Goal: Task Accomplishment & Management: Complete application form

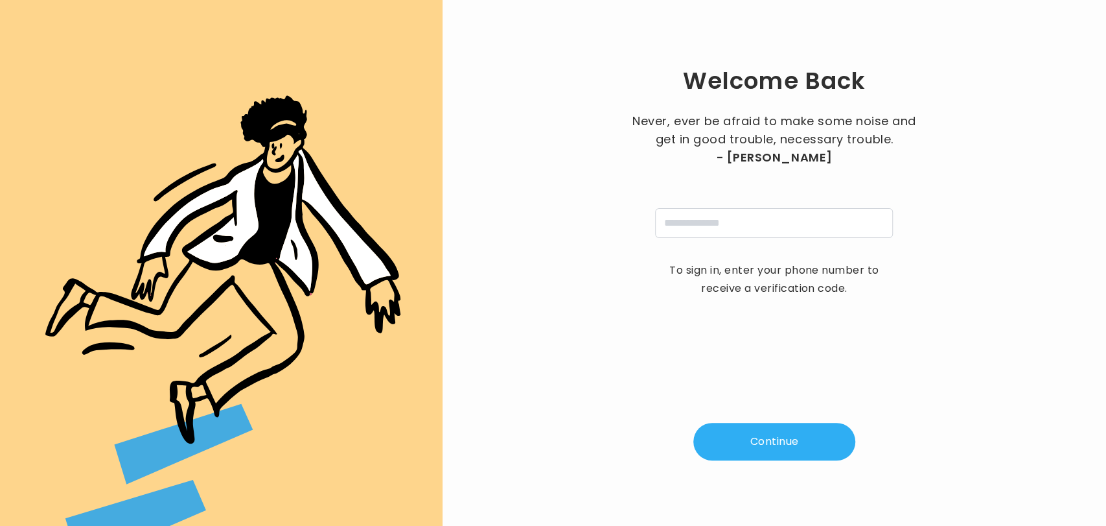
drag, startPoint x: 0, startPoint y: 0, endPoint x: 613, endPoint y: 145, distance: 629.5
click at [611, 147] on div "Welcome Back Never, ever be afraid to make some noise and get in good trouble, …" at bounding box center [774, 263] width 622 height 484
click at [779, 220] on input "tel" at bounding box center [774, 223] width 238 height 30
type input "**********"
click at [762, 441] on button "Continue" at bounding box center [775, 442] width 162 height 38
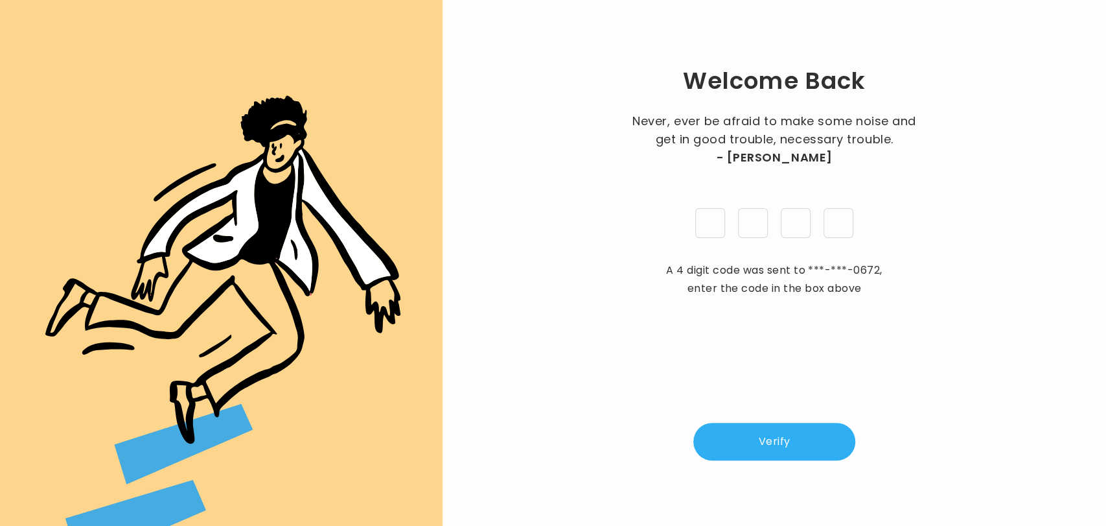
type input "*"
click at [762, 441] on button "Verify" at bounding box center [775, 442] width 162 height 38
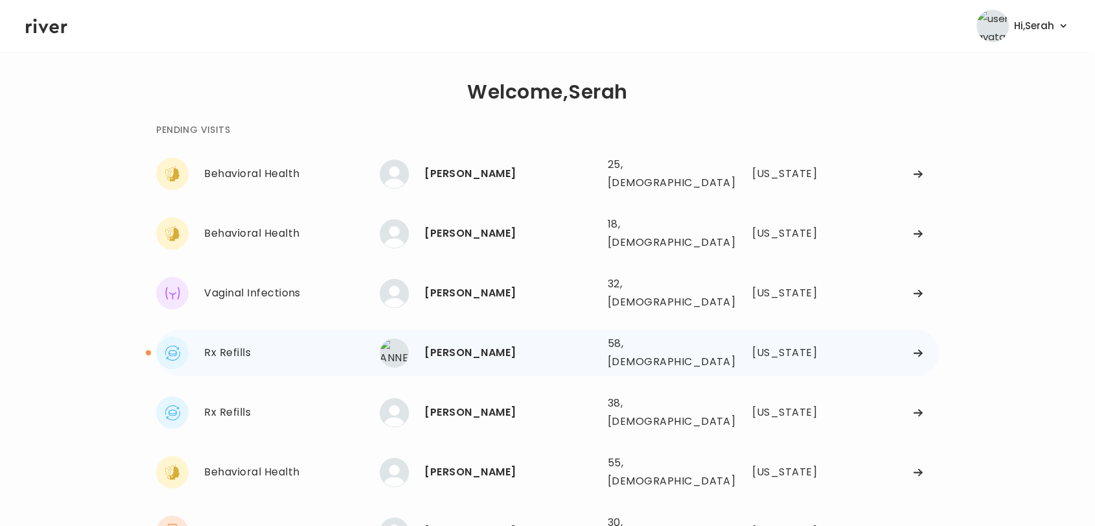
click at [493, 344] on div "ANNETTE SADLER" at bounding box center [511, 353] width 172 height 18
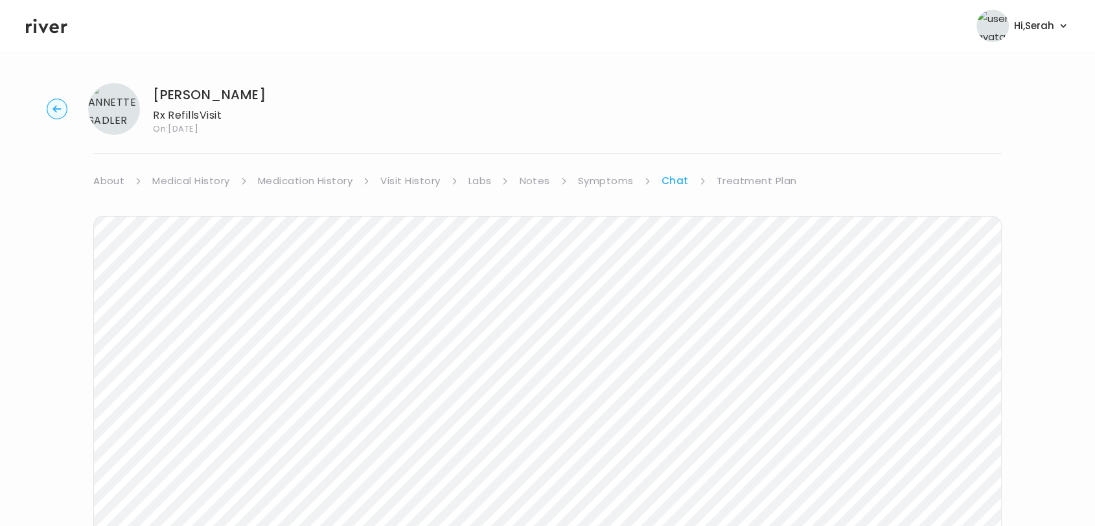
scroll to position [95, 0]
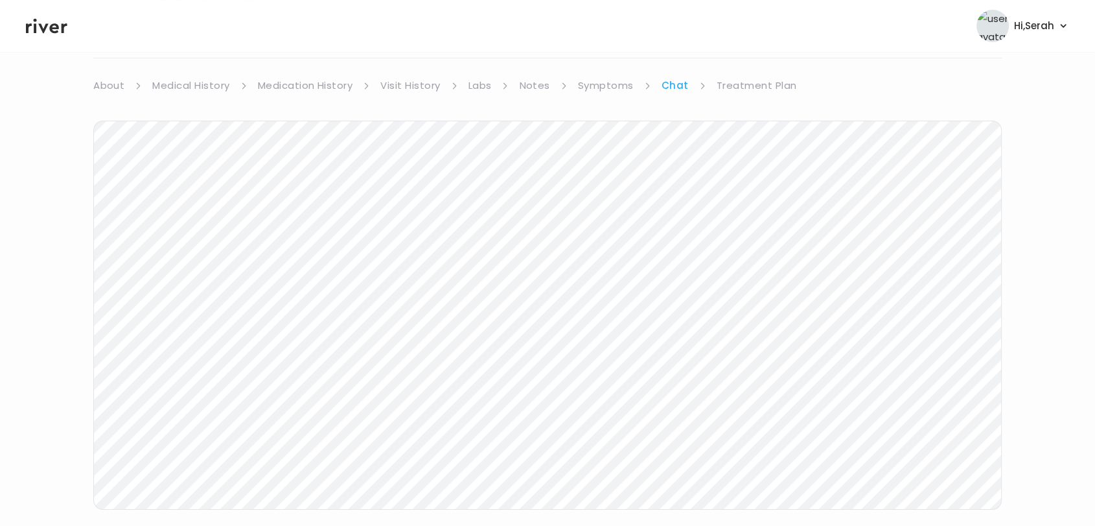
click at [607, 87] on link "Symptoms" at bounding box center [606, 85] width 56 height 18
click at [987, 399] on div "MEDICATION I View more Who originally prescribed the medication you want to ref…" at bounding box center [547, 398] width 909 height 32
click at [981, 399] on div "MEDICATION I View more" at bounding box center [547, 391] width 909 height 18
click at [974, 393] on button "View more" at bounding box center [976, 391] width 53 height 16
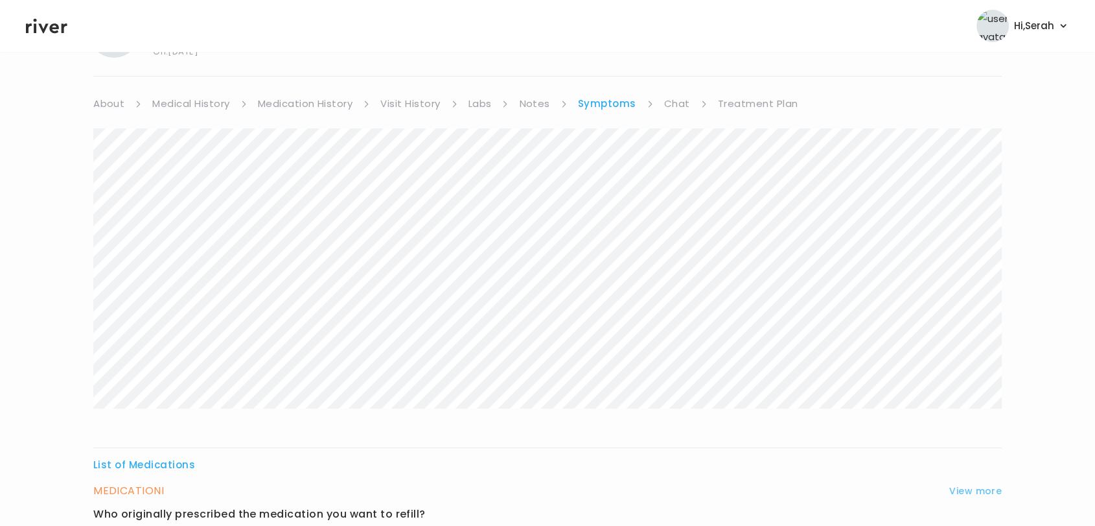
scroll to position [0, 0]
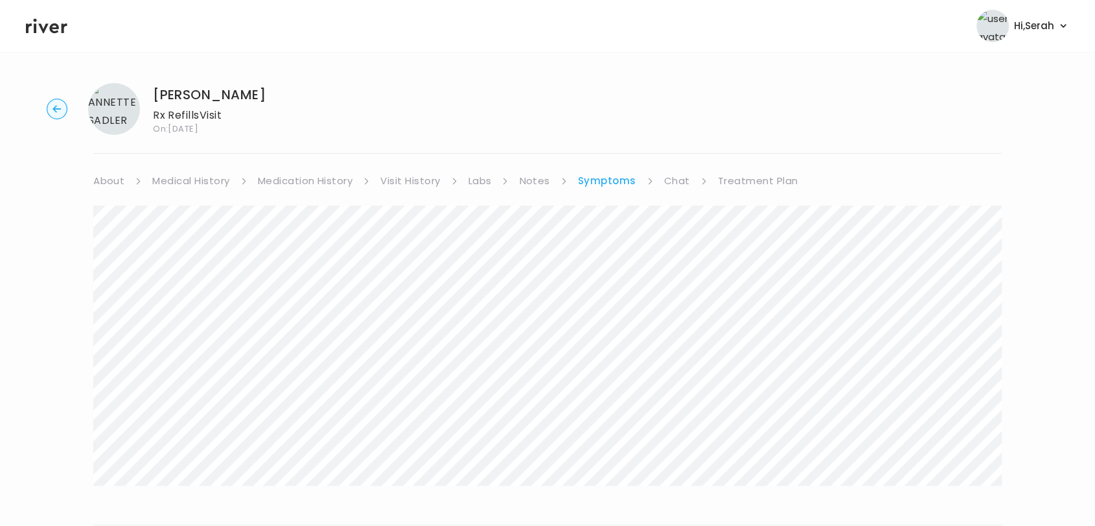
drag, startPoint x: 974, startPoint y: 393, endPoint x: 298, endPoint y: 162, distance: 714.6
click at [298, 162] on div "ANNETTE SADLER Rx Refills Visit On: 30 Sep 2025 About Medical History Medicatio…" at bounding box center [547, 524] width 1095 height 903
click at [295, 180] on link "Medication History" at bounding box center [305, 181] width 95 height 18
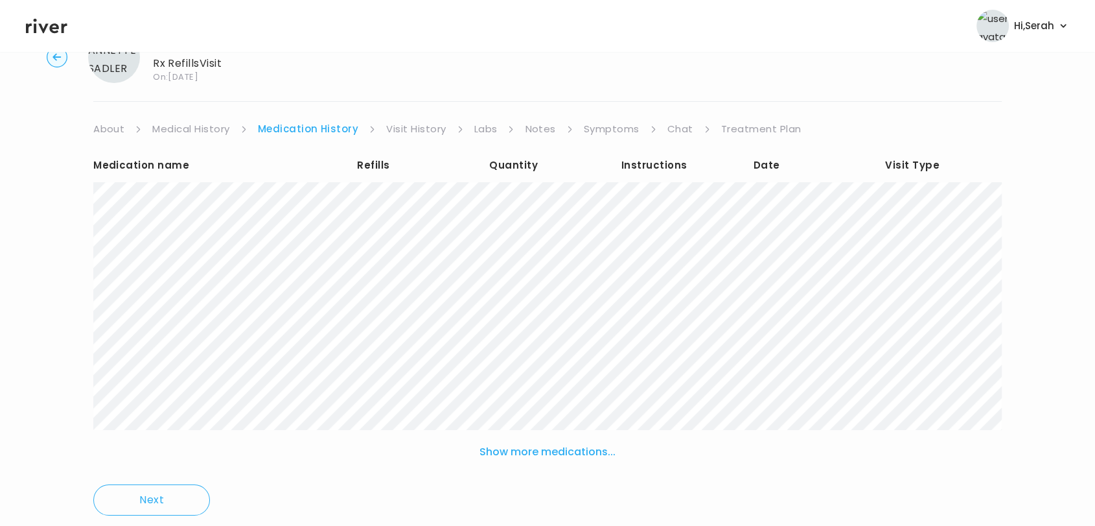
scroll to position [57, 0]
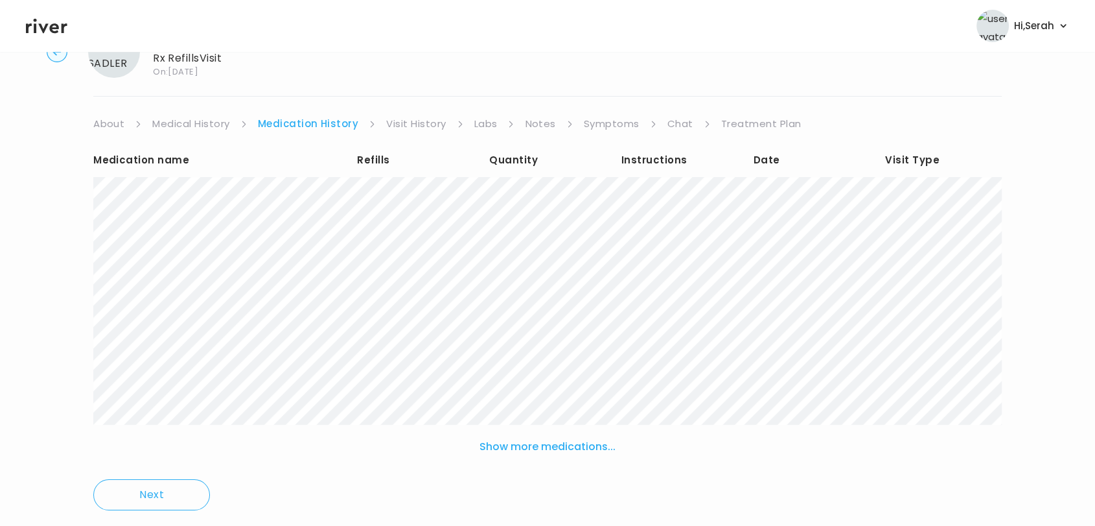
click at [573, 446] on button "Show more medications..." at bounding box center [547, 446] width 146 height 29
click at [672, 118] on link "Chat" at bounding box center [681, 124] width 26 height 18
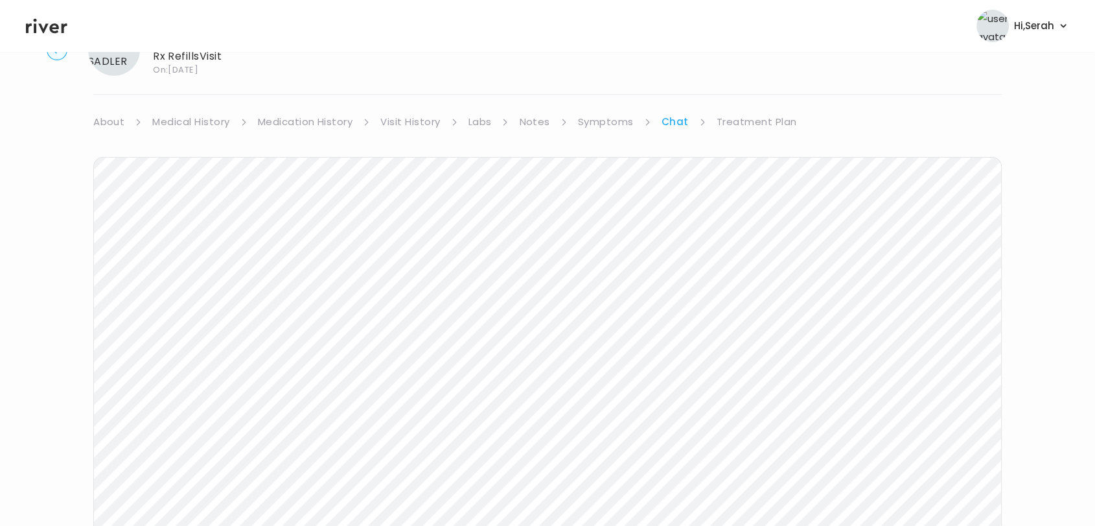
click at [750, 121] on link "Treatment Plan" at bounding box center [757, 122] width 80 height 18
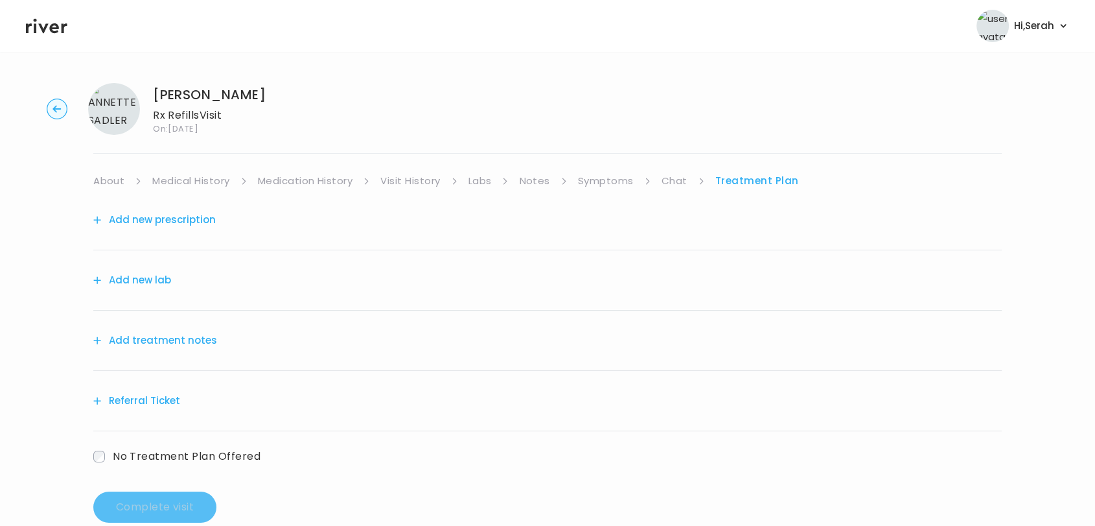
click at [189, 222] on button "Add new prescription" at bounding box center [154, 220] width 123 height 18
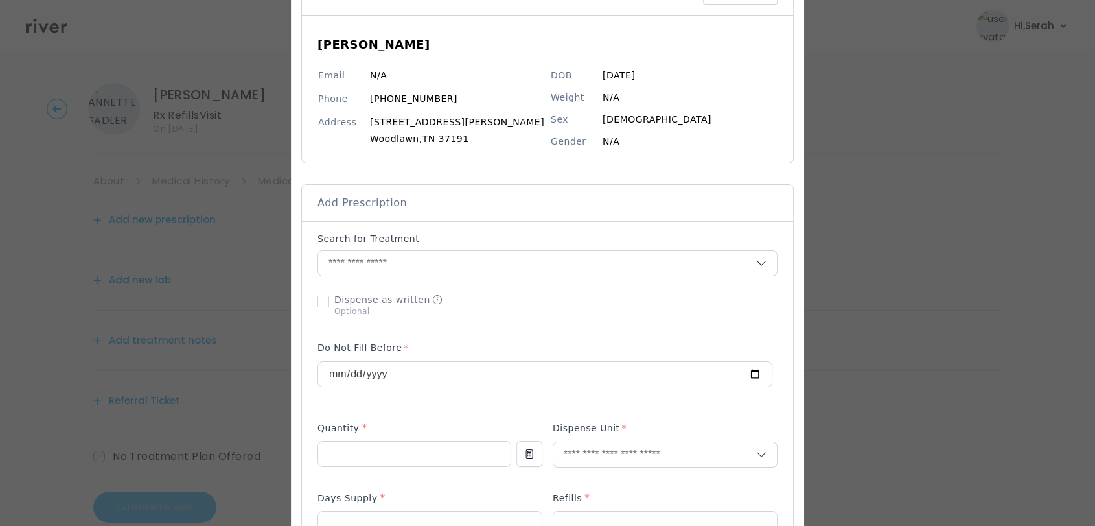
scroll to position [100, 0]
click at [432, 254] on input "text" at bounding box center [537, 260] width 438 height 25
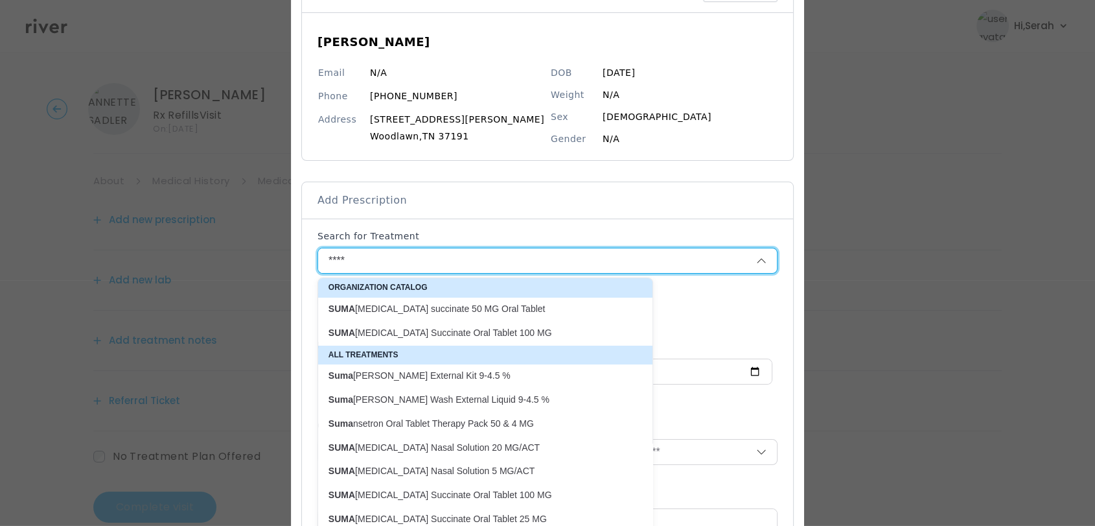
click at [419, 305] on p "SUMA triptan succinate 50 MG Oral Tablet" at bounding box center [478, 309] width 298 height 12
type input "**********"
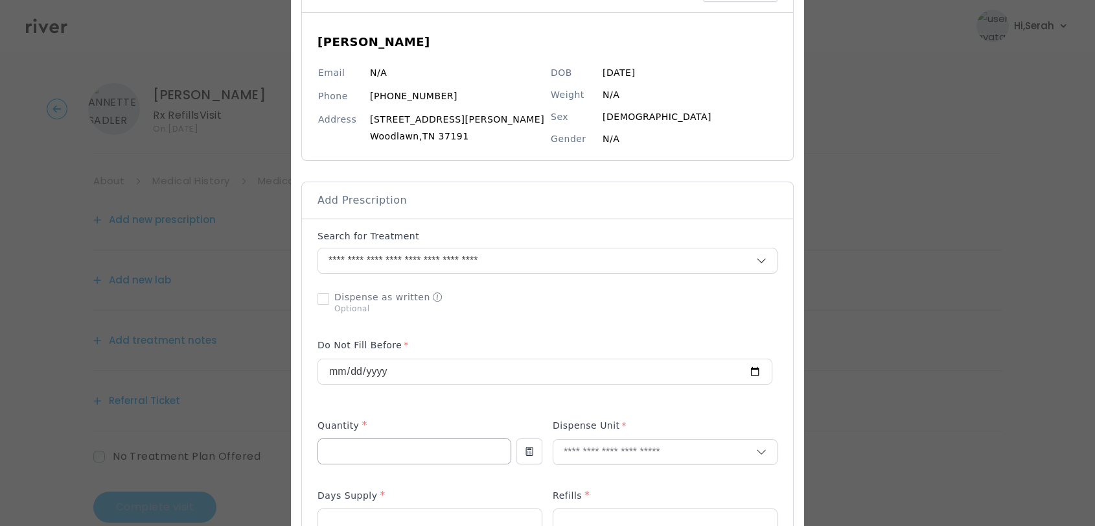
click at [379, 454] on input "number" at bounding box center [414, 451] width 193 height 25
type input "*"
type input "**"
click at [559, 478] on div "Tablet" at bounding box center [640, 479] width 207 height 24
click at [423, 487] on div "Days Supply *" at bounding box center [430, 497] width 225 height 21
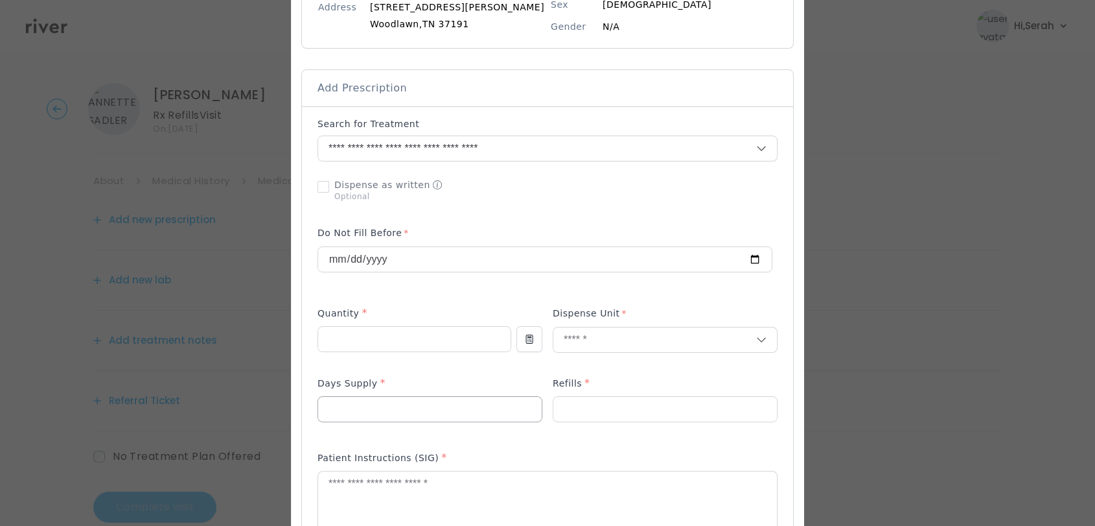
scroll to position [213, 0]
click at [401, 401] on input "number" at bounding box center [430, 408] width 224 height 25
type input "**"
type input "*"
click at [394, 487] on textarea at bounding box center [547, 505] width 459 height 69
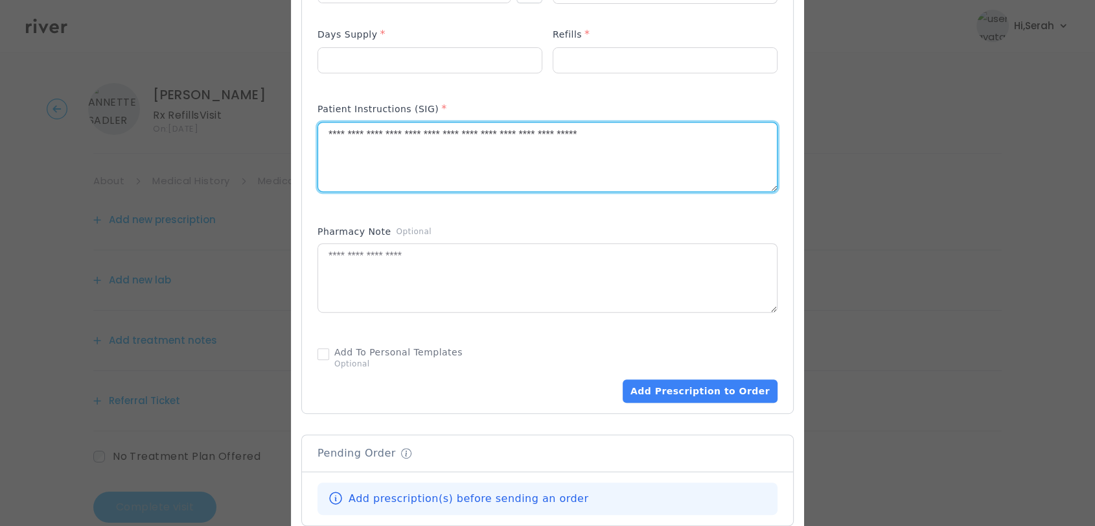
scroll to position [567, 0]
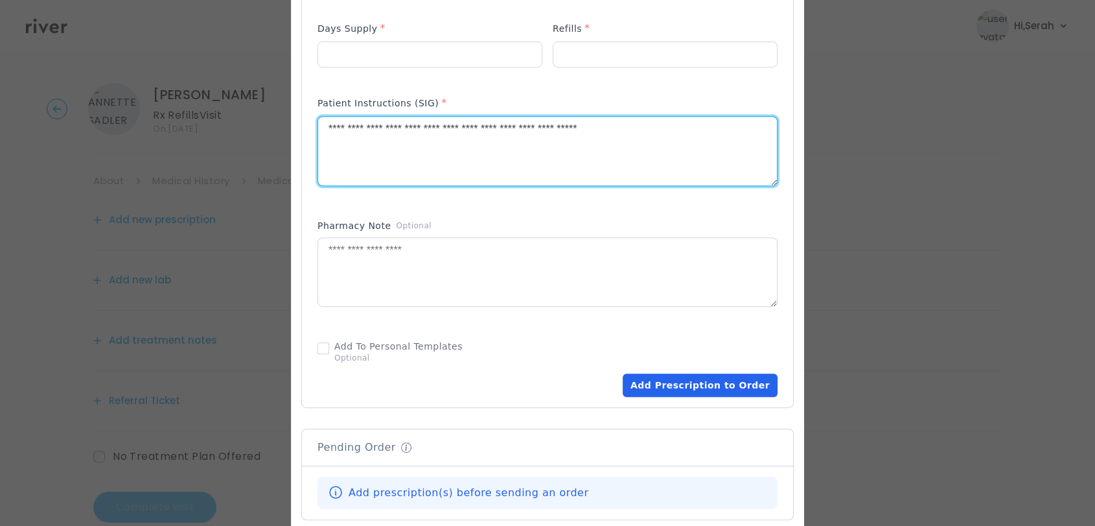
type textarea "**********"
click at [671, 380] on button "Add Prescription to Order" at bounding box center [700, 384] width 155 height 23
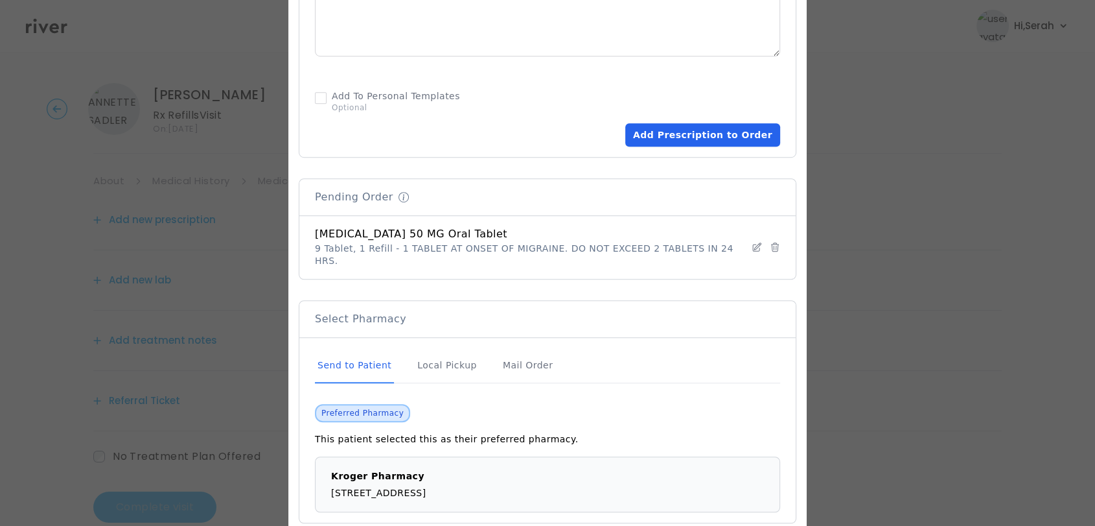
scroll to position [875, 0]
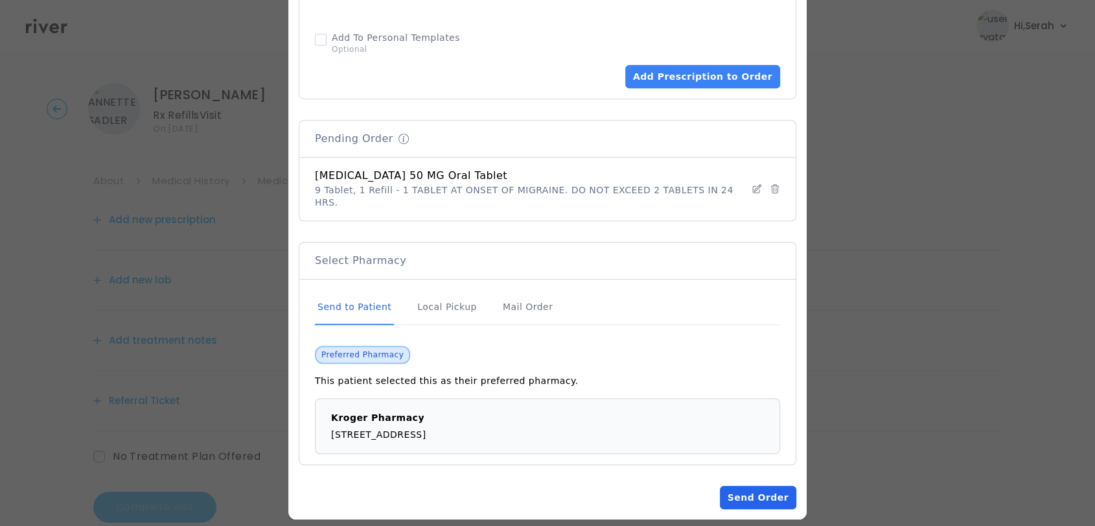
click at [732, 489] on button "Send Order" at bounding box center [758, 497] width 76 height 23
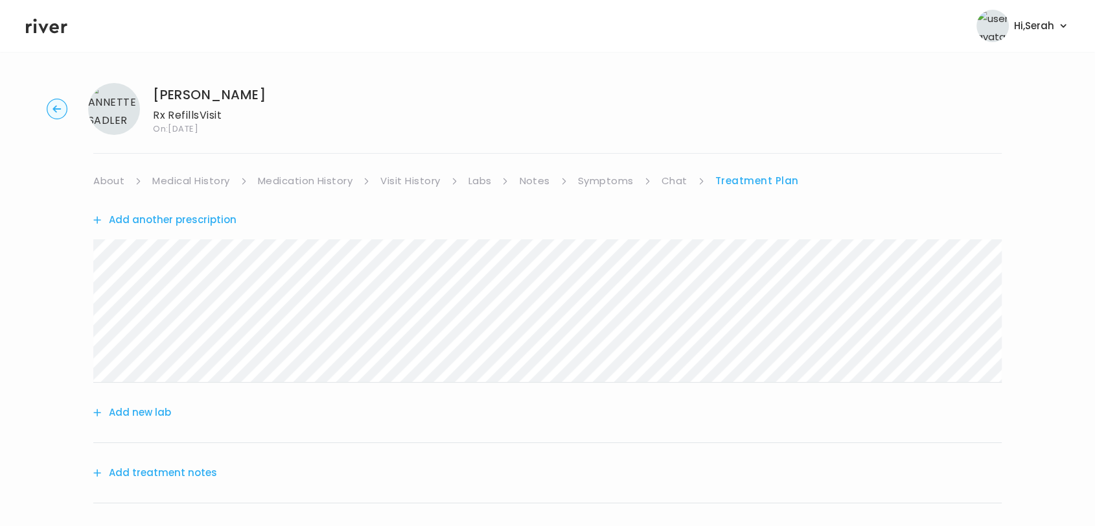
scroll to position [8, 0]
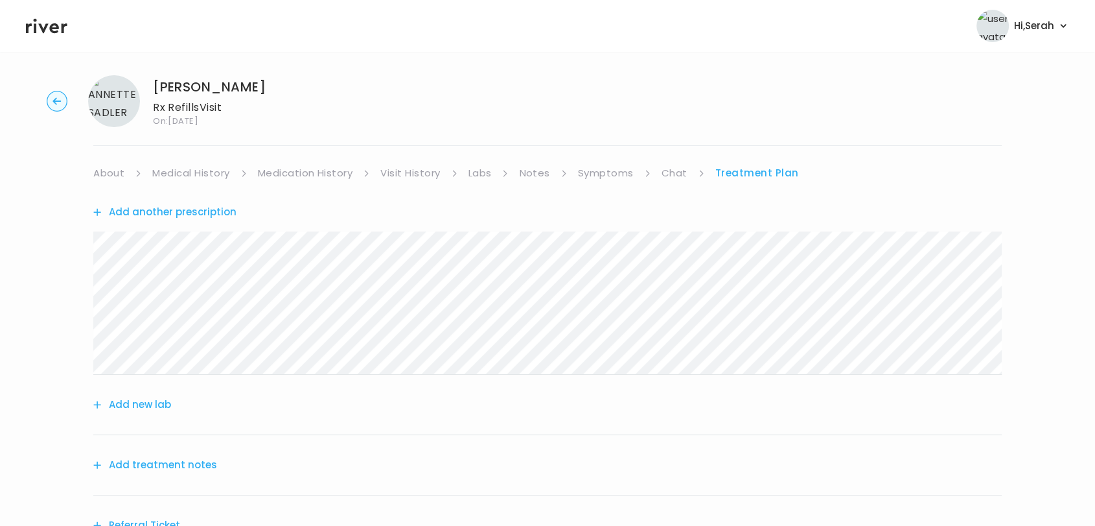
click at [169, 456] on button "Add treatment notes" at bounding box center [155, 465] width 124 height 18
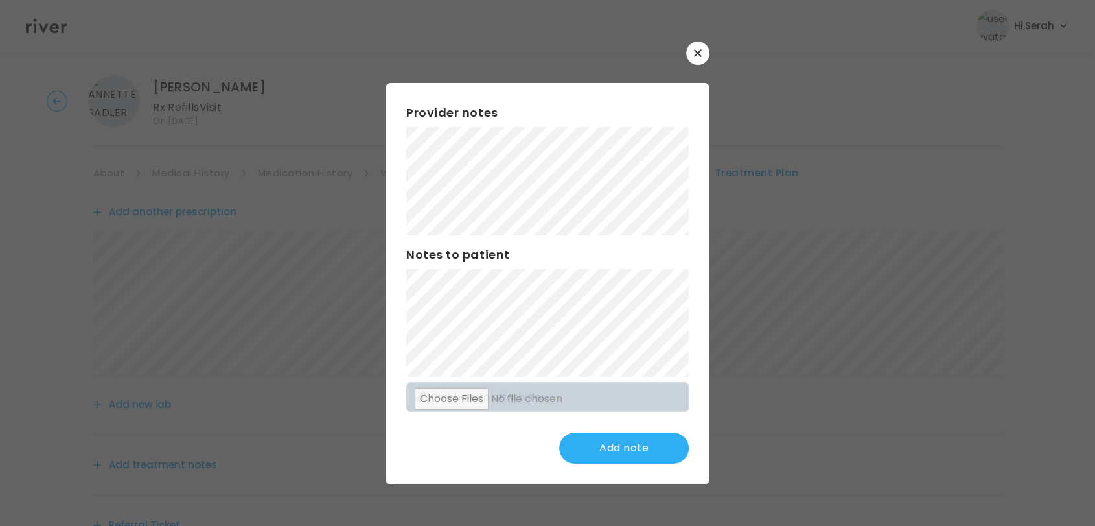
click at [404, 221] on div "Provider notes Notes to patient Click here to attach files Add note" at bounding box center [548, 283] width 324 height 401
click at [598, 447] on button "Update note" at bounding box center [624, 447] width 130 height 31
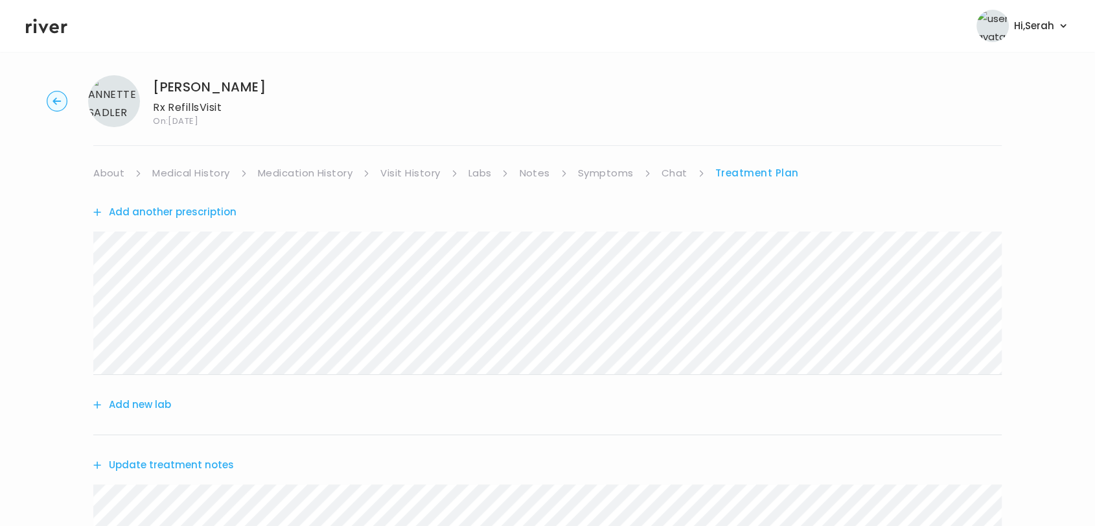
scroll to position [299, 0]
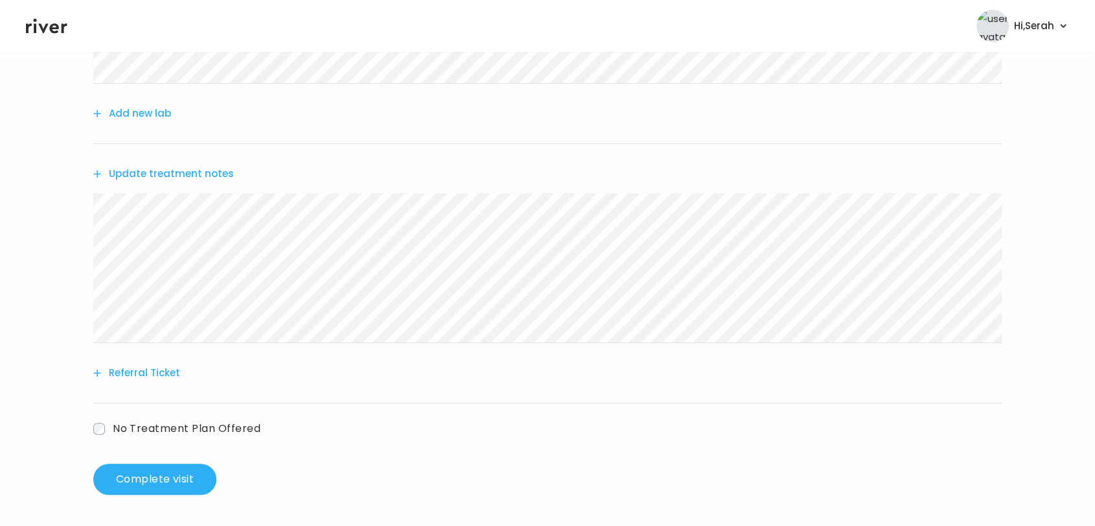
click at [485, 426] on div "No Treatment Plan Offered" at bounding box center [547, 420] width 909 height 34
click at [176, 172] on button "Update treatment notes" at bounding box center [163, 174] width 141 height 18
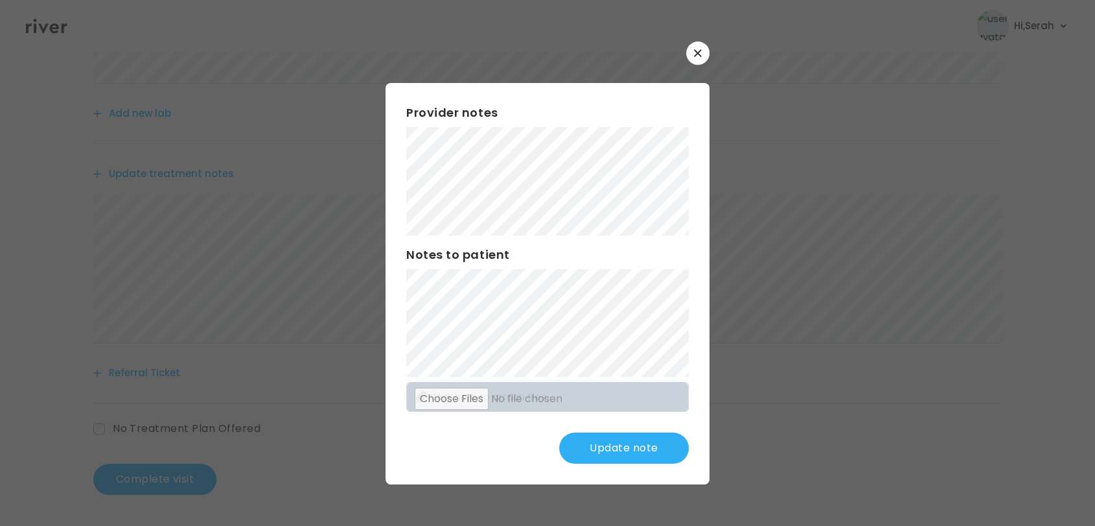
click at [607, 452] on button "Update note" at bounding box center [624, 447] width 130 height 31
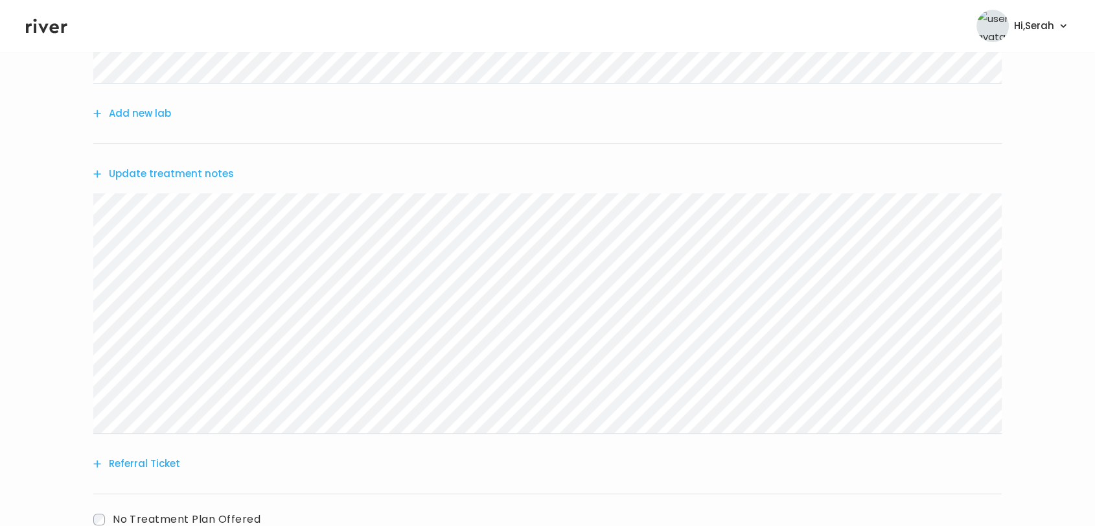
scroll to position [389, 0]
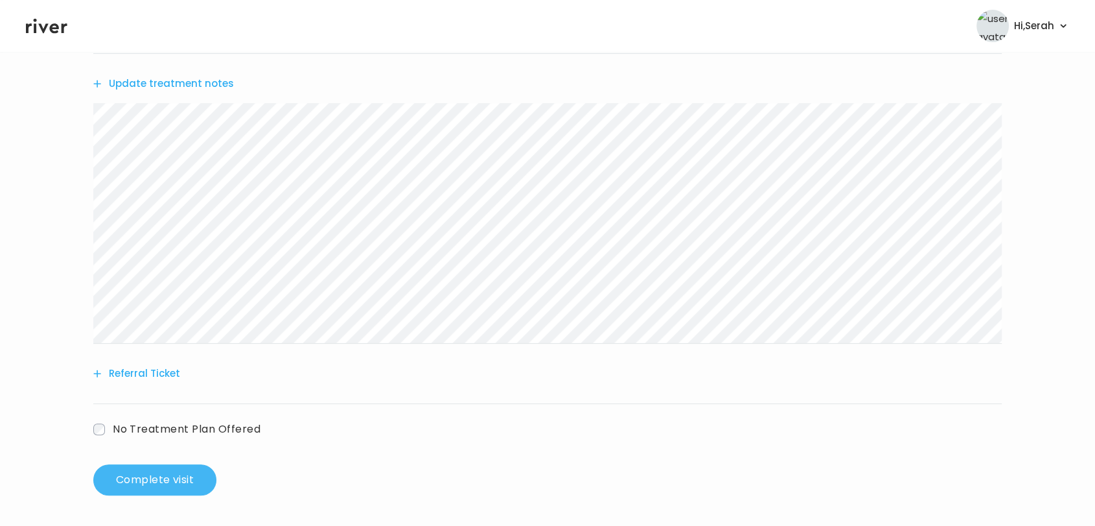
click at [147, 487] on button "Complete visit" at bounding box center [154, 479] width 123 height 31
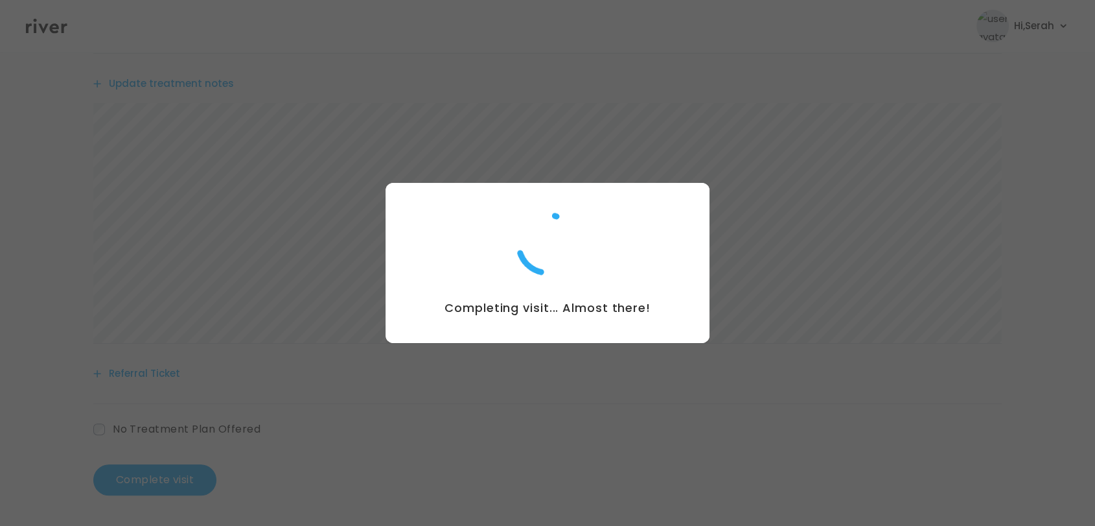
click at [605, 80] on div at bounding box center [547, 263] width 1095 height 526
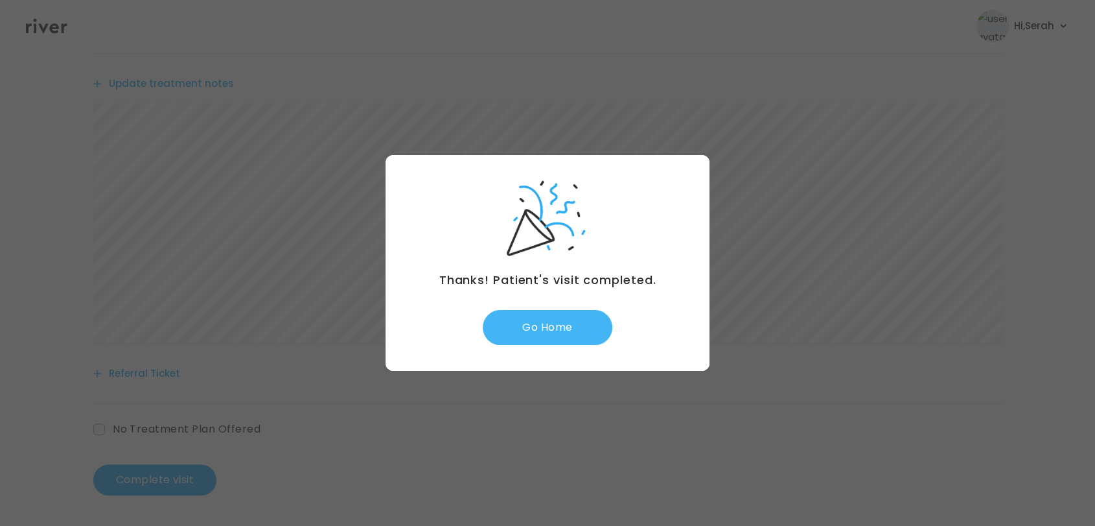
click at [539, 333] on button "Go Home" at bounding box center [548, 327] width 130 height 35
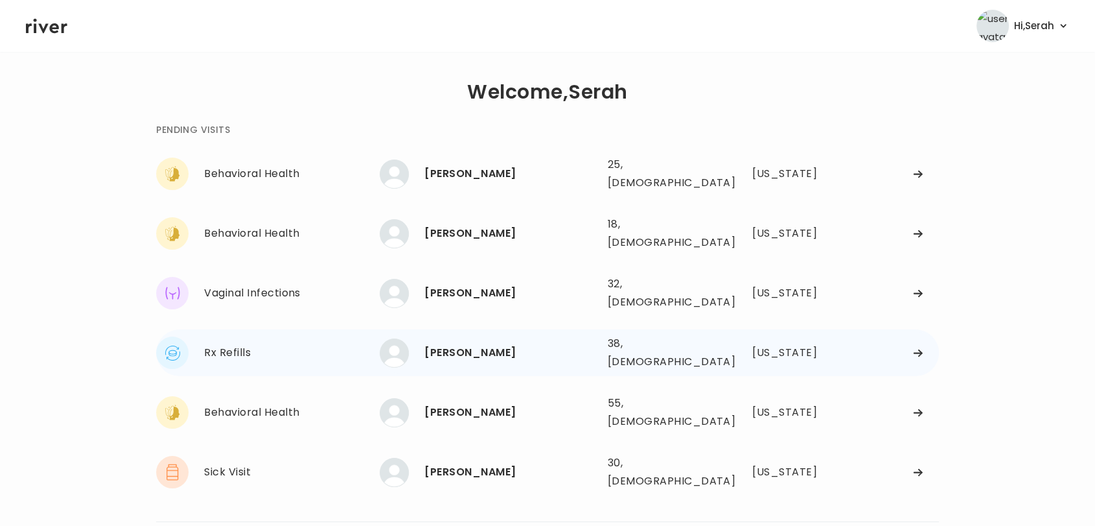
click at [451, 344] on div "[PERSON_NAME]" at bounding box center [511, 353] width 172 height 18
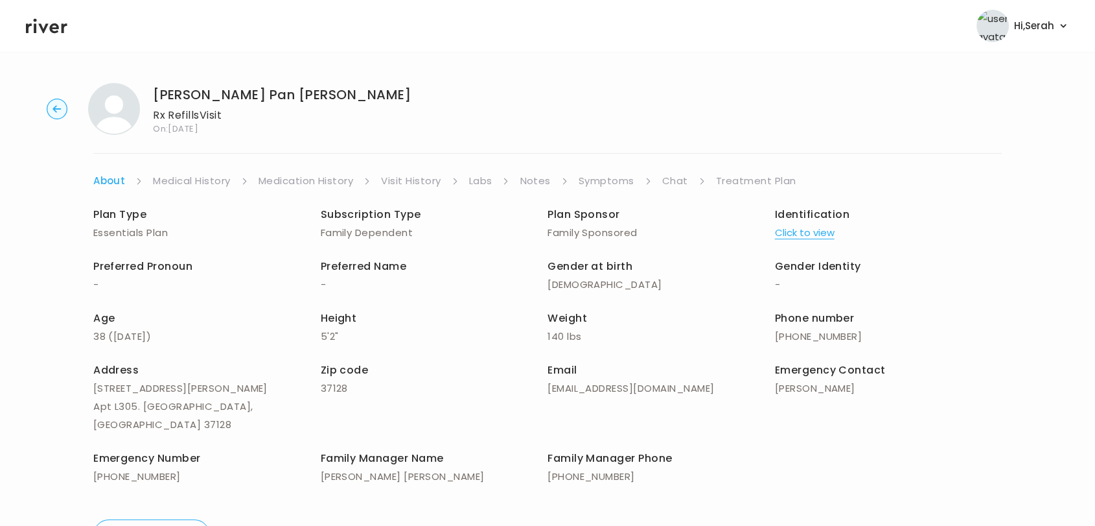
click at [664, 181] on link "Chat" at bounding box center [675, 181] width 26 height 18
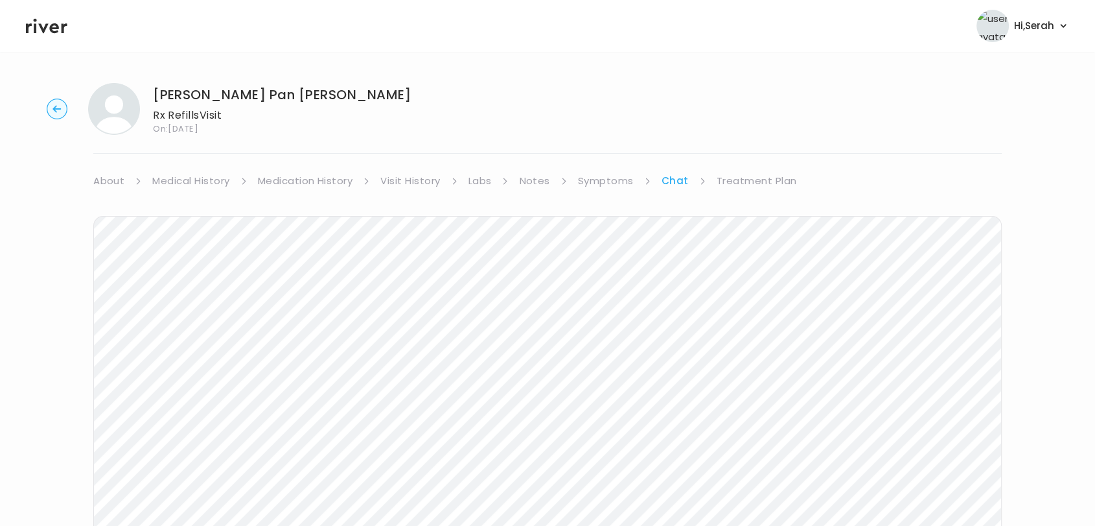
click at [618, 172] on link "Symptoms" at bounding box center [606, 181] width 56 height 18
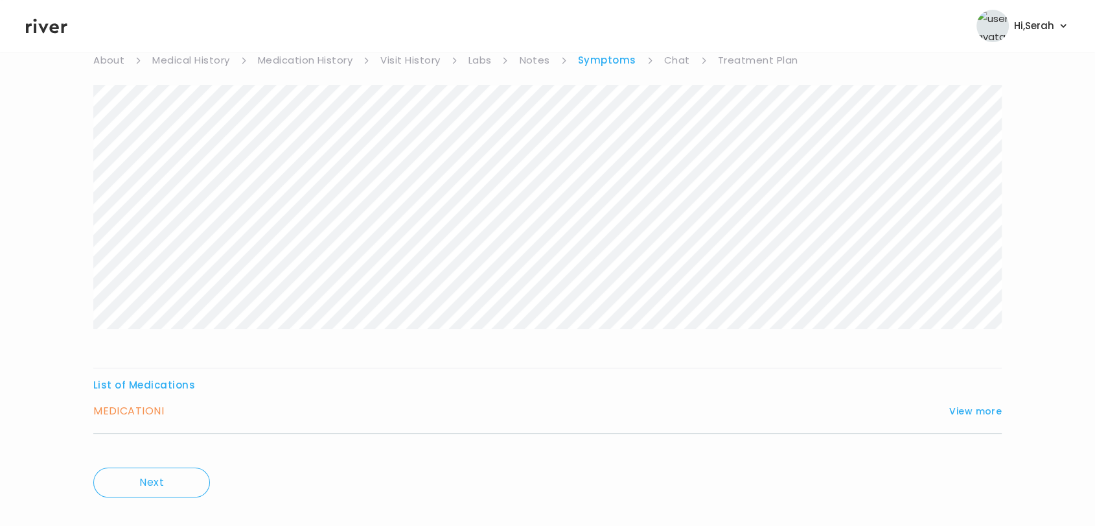
scroll to position [141, 0]
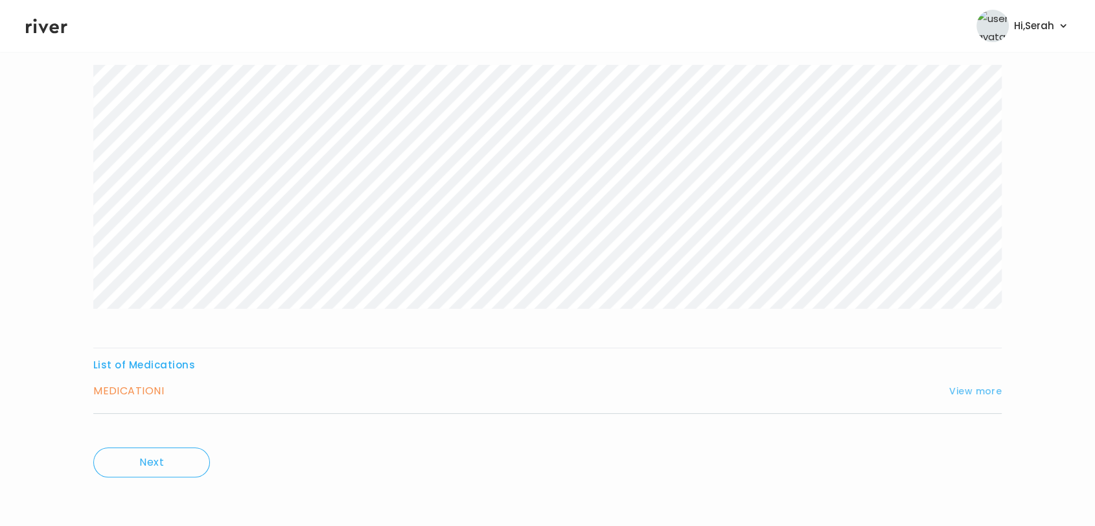
click at [983, 389] on button "View more" at bounding box center [976, 391] width 53 height 16
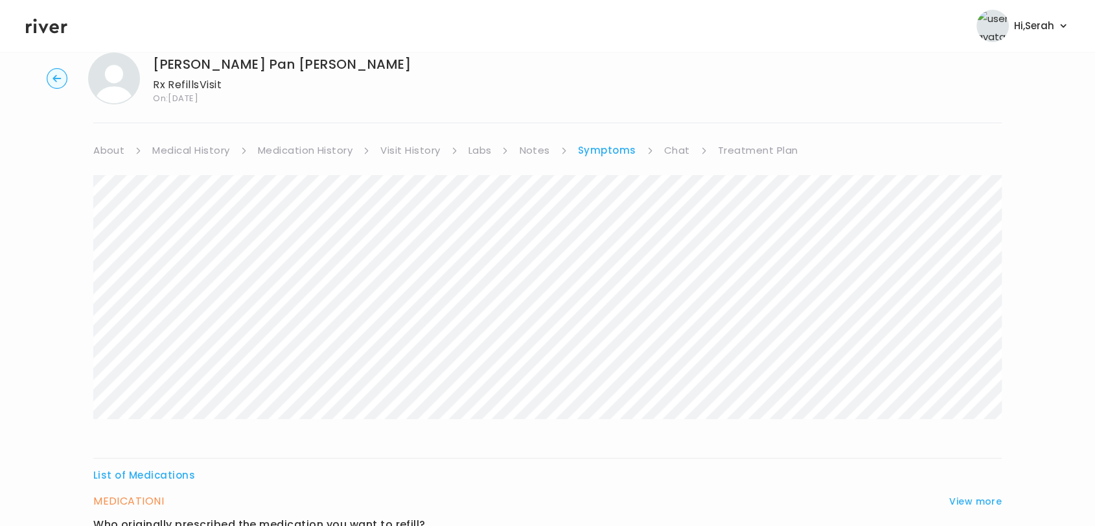
scroll to position [0, 0]
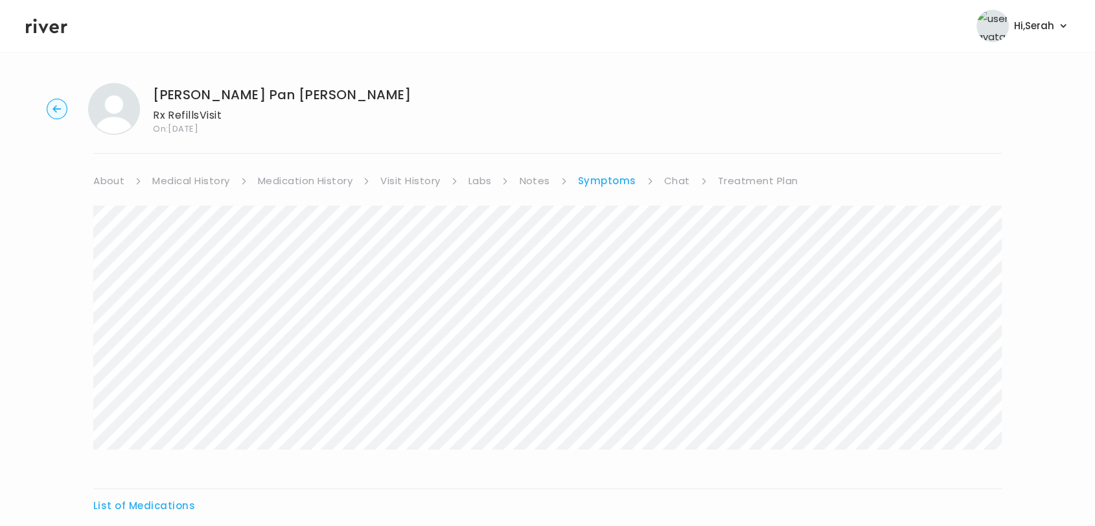
click at [281, 183] on link "Medication History" at bounding box center [305, 181] width 95 height 18
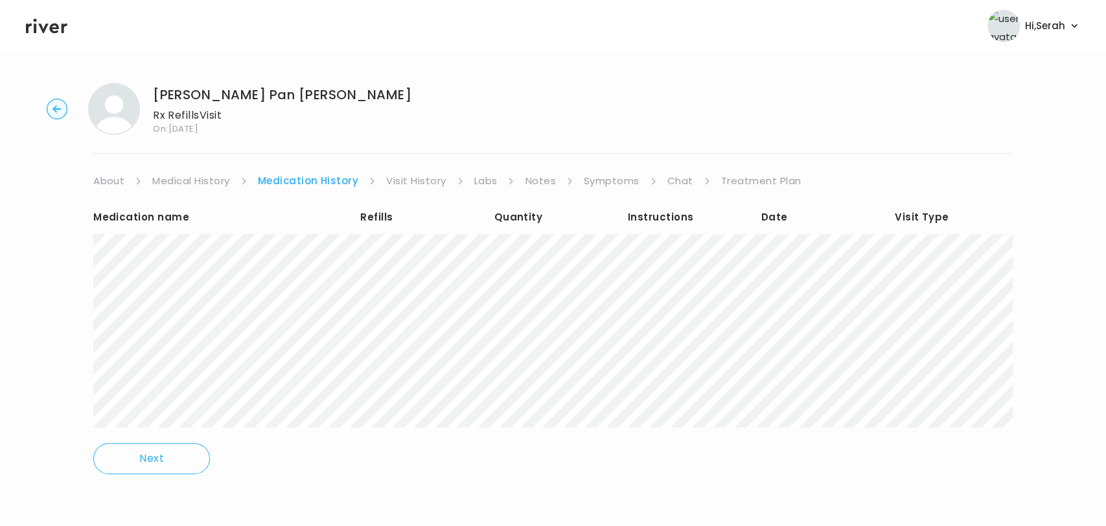
click at [674, 177] on link "Chat" at bounding box center [681, 181] width 26 height 18
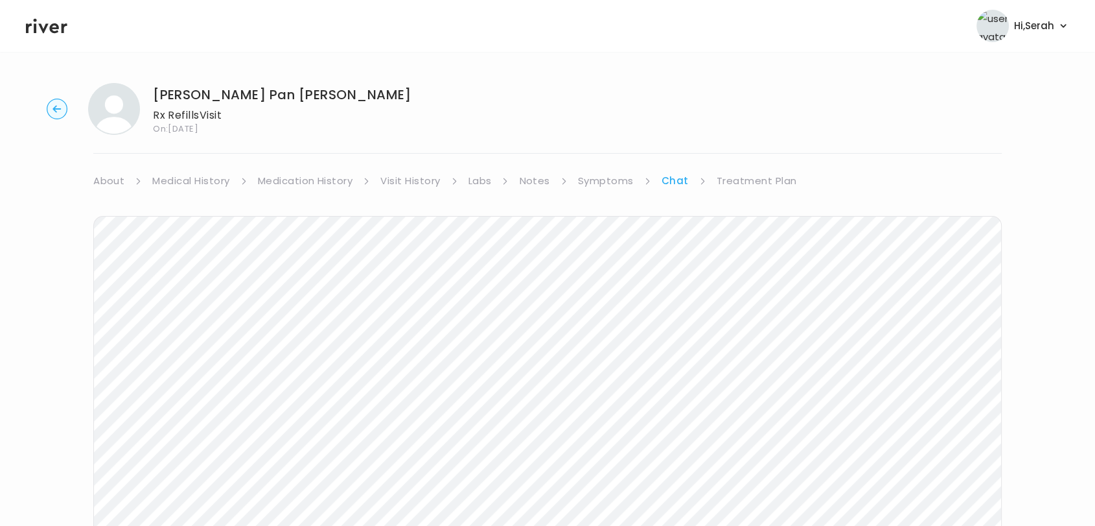
click at [612, 177] on link "Symptoms" at bounding box center [606, 181] width 56 height 18
click at [324, 183] on link "Medication History" at bounding box center [305, 181] width 95 height 18
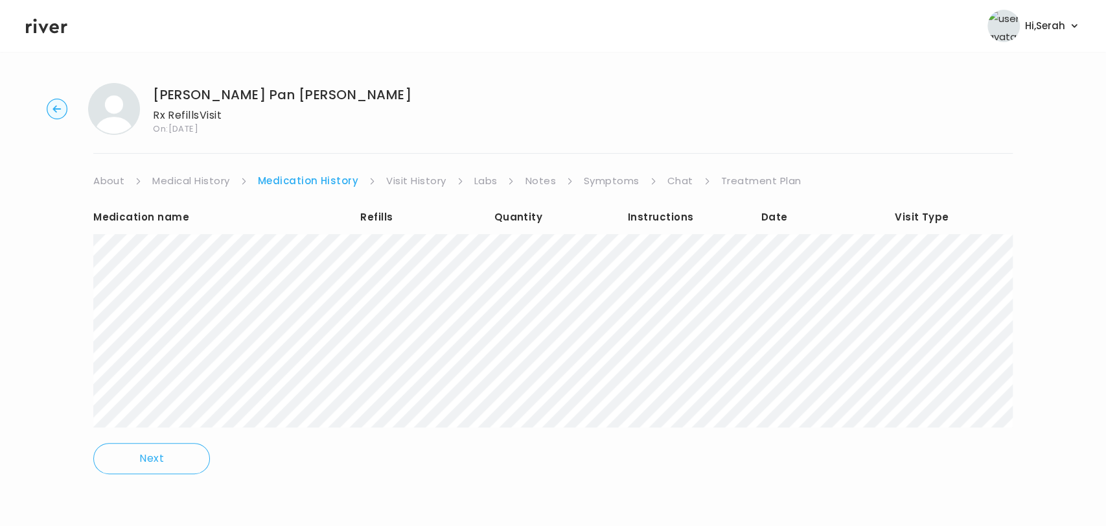
click at [673, 181] on link "Chat" at bounding box center [681, 181] width 26 height 18
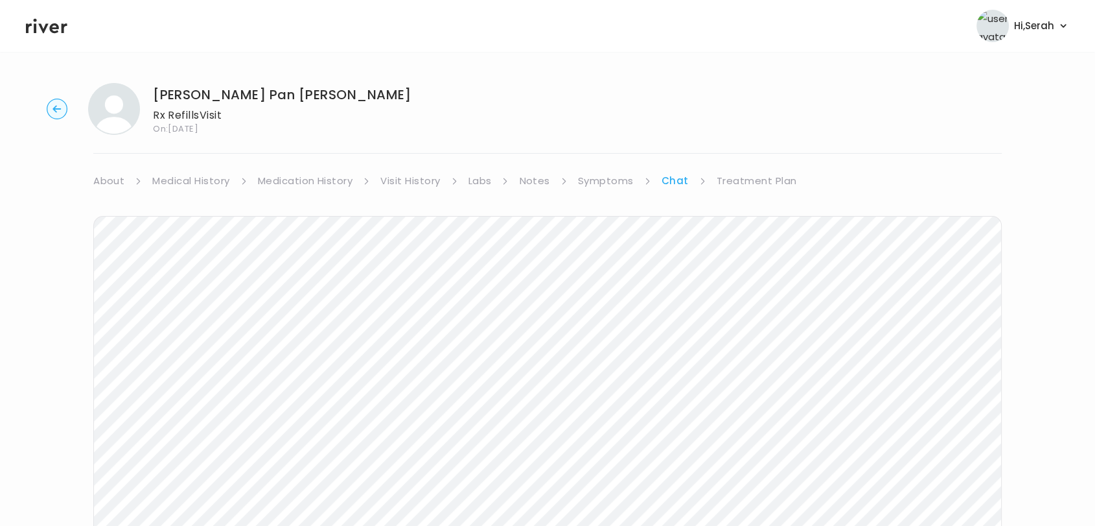
scroll to position [194, 0]
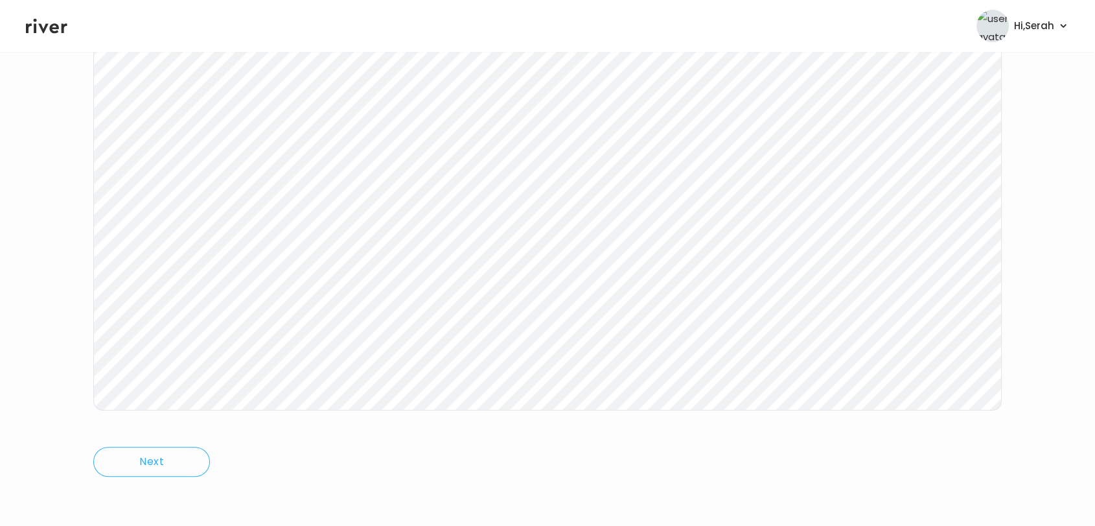
click at [41, 14] on header "Hi, Serah Profile Logout" at bounding box center [547, 26] width 1095 height 52
click at [45, 34] on icon at bounding box center [46, 25] width 41 height 19
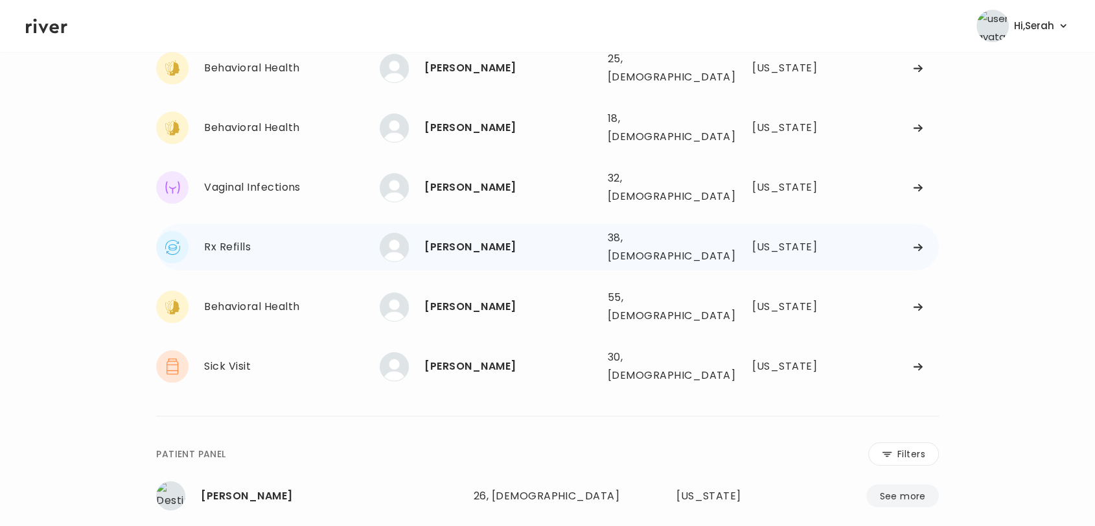
scroll to position [64, 0]
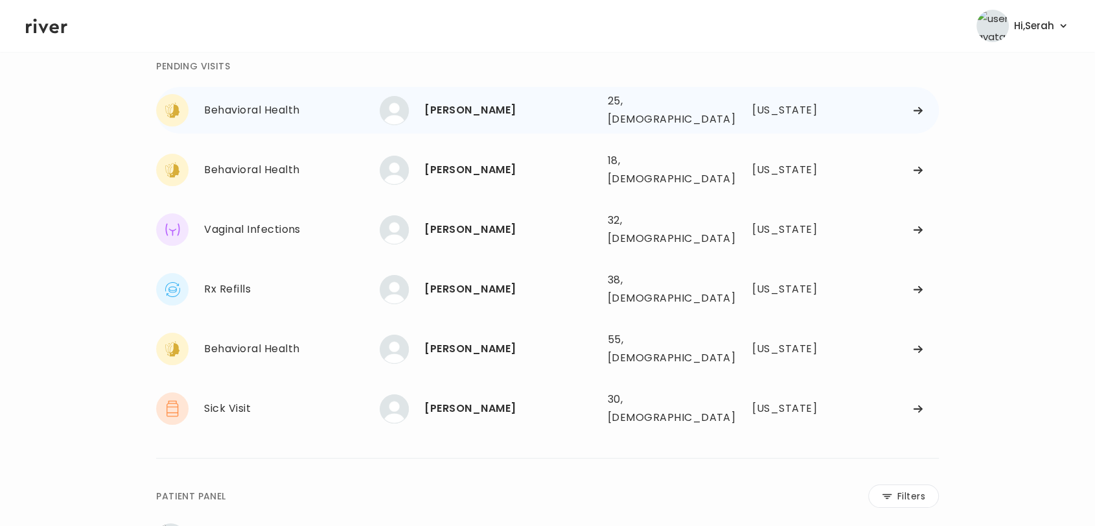
click at [443, 90] on div "SAVANNA WELTON 25, Female See more 25, Female Texas" at bounding box center [659, 109] width 559 height 41
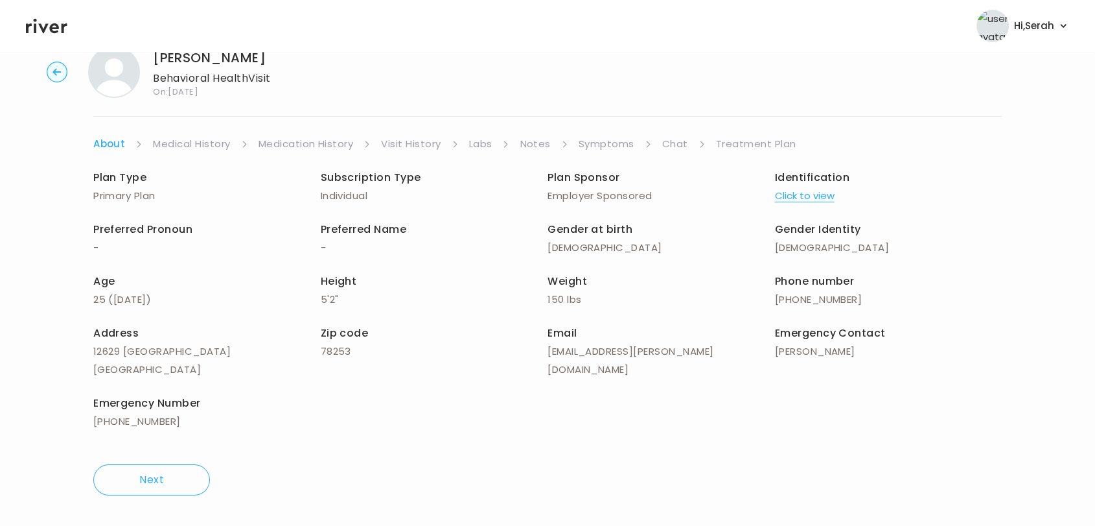
click at [611, 140] on link "Symptoms" at bounding box center [607, 144] width 56 height 18
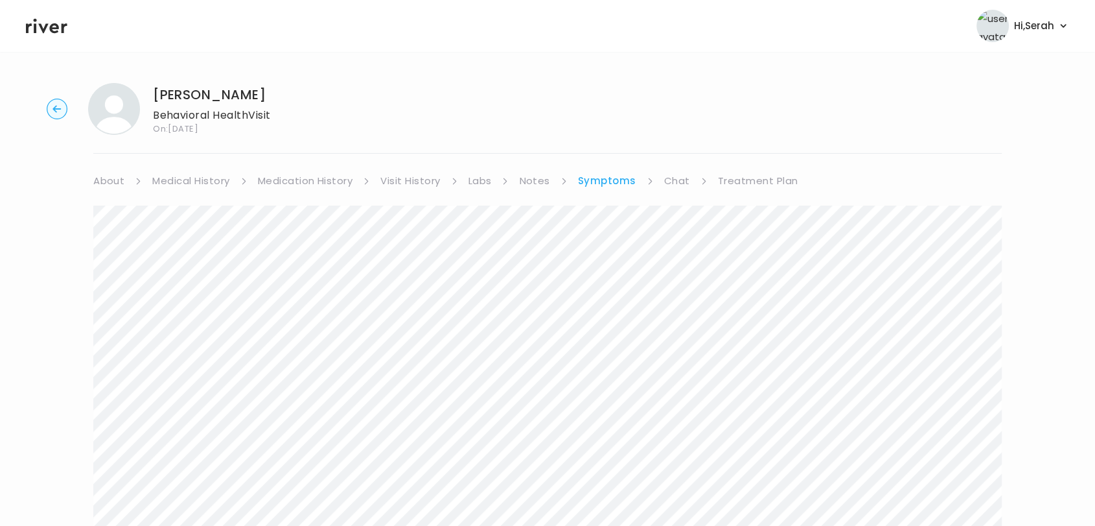
click at [181, 181] on link "Medical History" at bounding box center [190, 181] width 77 height 18
click at [674, 179] on link "Chat" at bounding box center [680, 181] width 26 height 18
click at [34, 27] on icon at bounding box center [46, 26] width 41 height 15
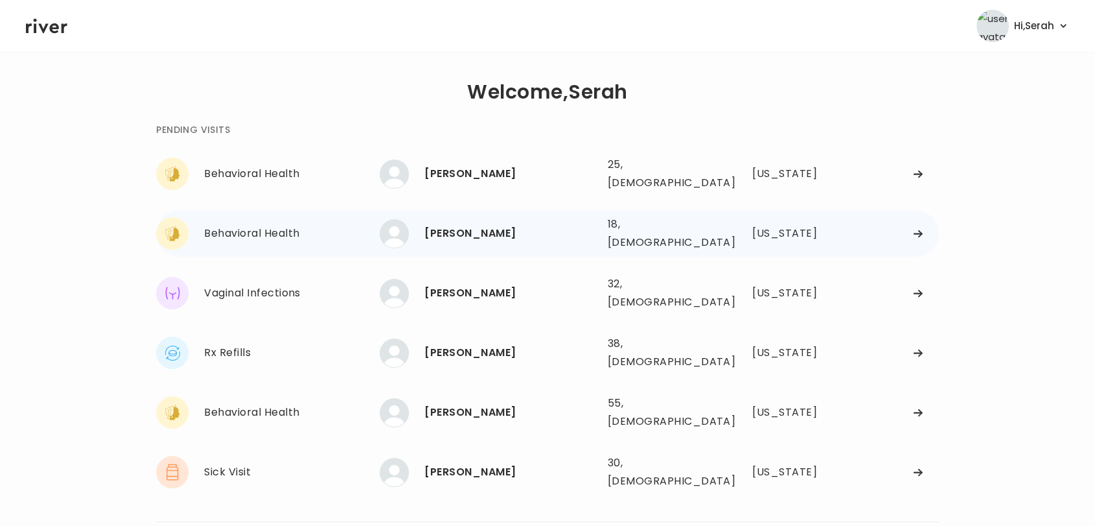
click at [451, 224] on div "[PERSON_NAME]" at bounding box center [511, 233] width 172 height 18
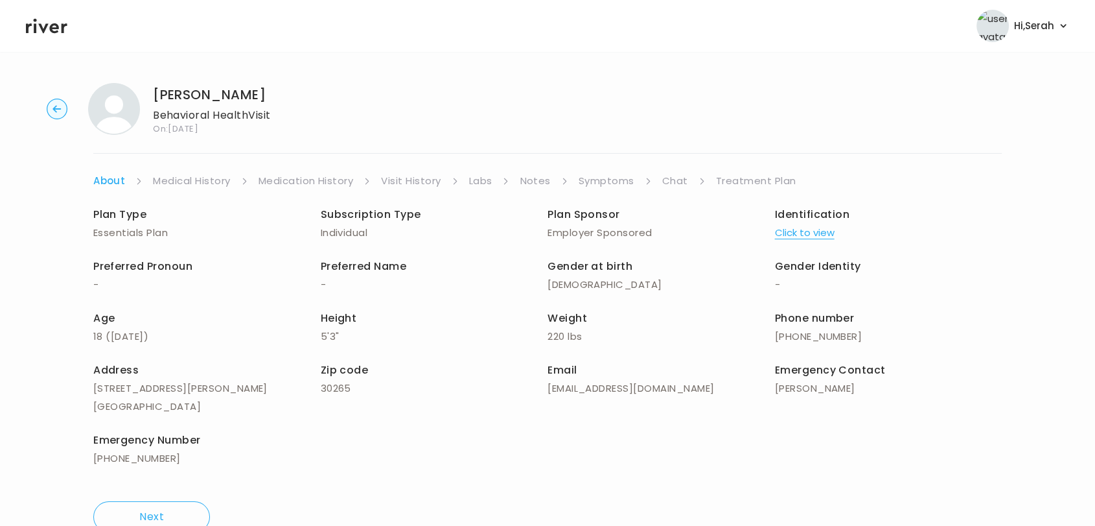
click at [618, 178] on link "Symptoms" at bounding box center [607, 181] width 56 height 18
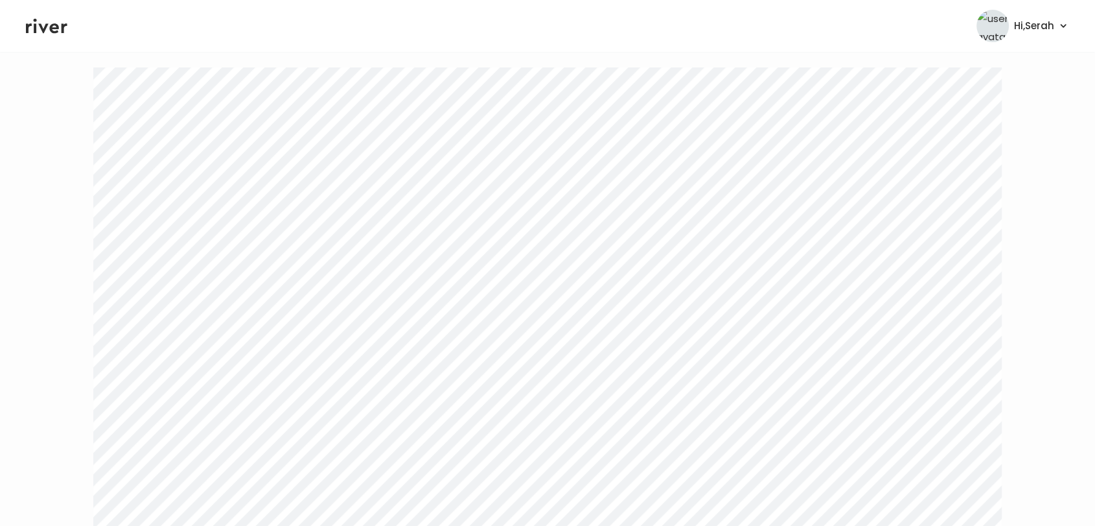
scroll to position [1774, 0]
click at [36, 29] on icon at bounding box center [46, 26] width 41 height 15
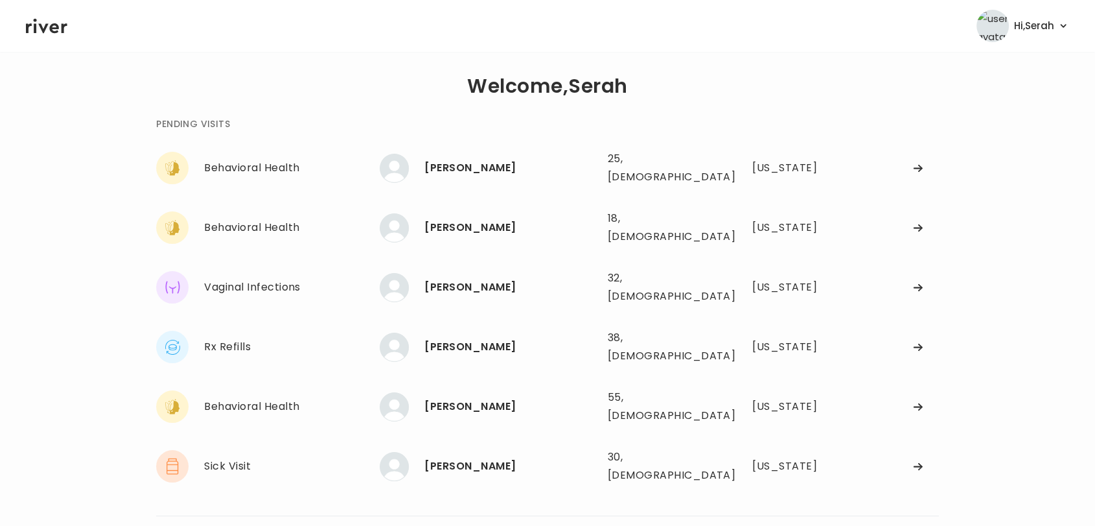
scroll to position [3, 0]
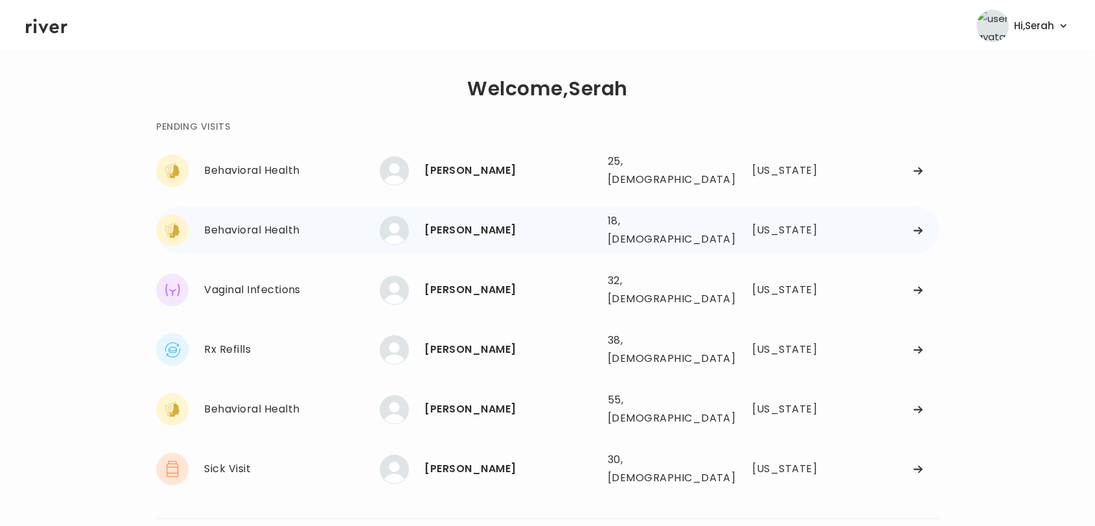
click at [449, 229] on div "Ava Hernandez 18, Female See more" at bounding box center [488, 230] width 217 height 29
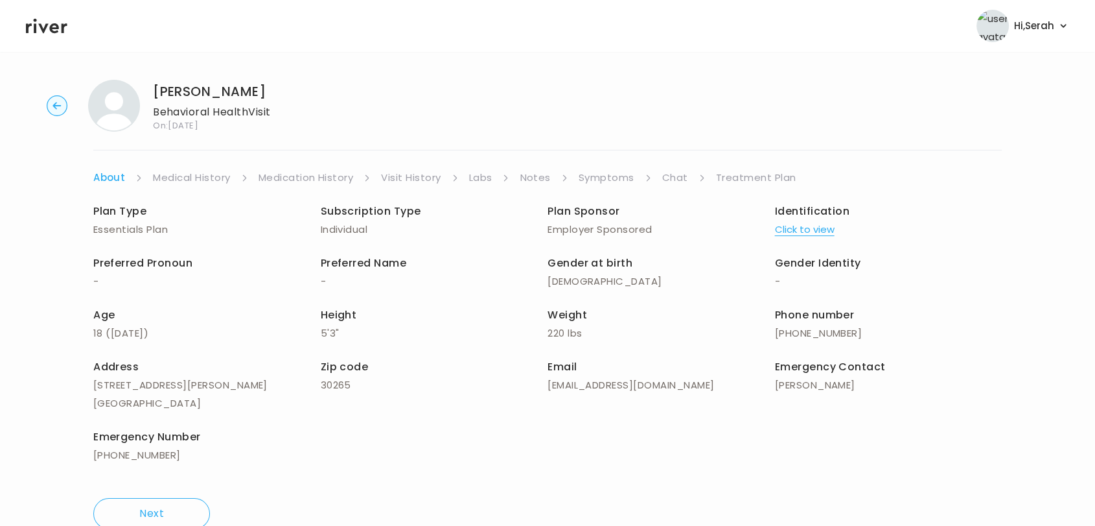
click at [209, 183] on link "Medical History" at bounding box center [191, 178] width 77 height 18
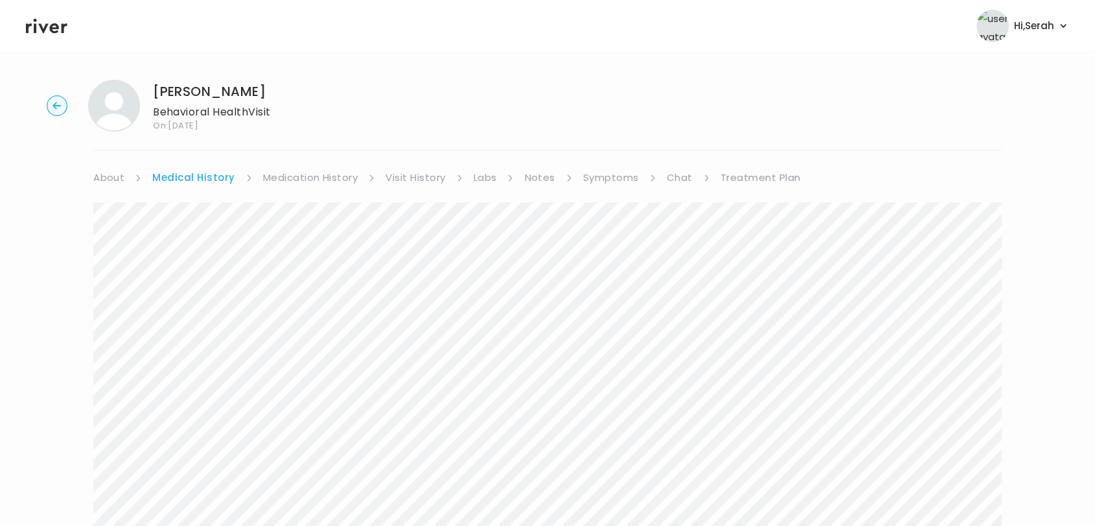
click at [296, 180] on link "Medication History" at bounding box center [310, 178] width 95 height 18
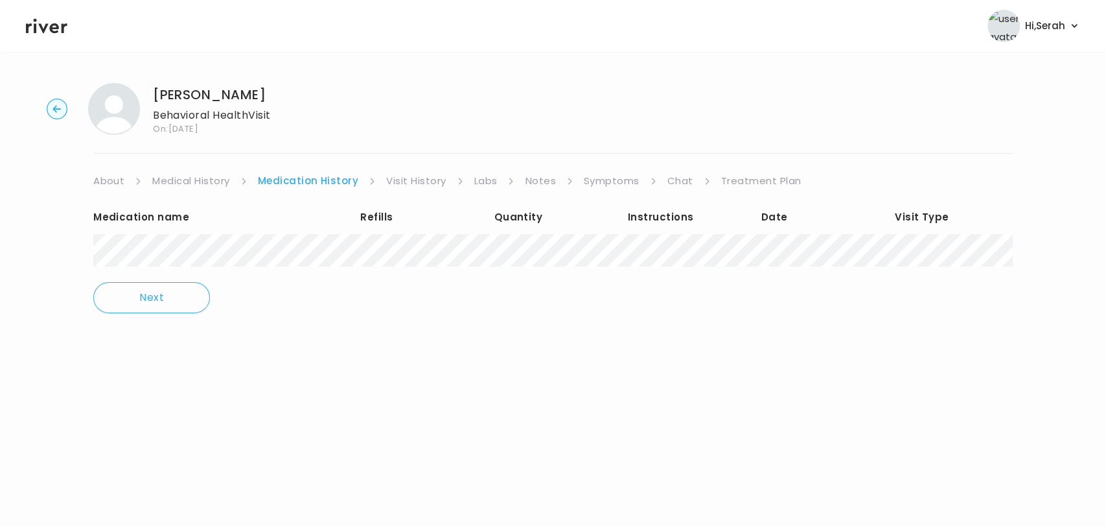
click at [213, 170] on div "Ava Hernandez Behavioral Health Visit On: 30 Sep 2025 About Medical History Med…" at bounding box center [553, 207] width 1106 height 269
click at [205, 183] on link "Medical History" at bounding box center [190, 181] width 77 height 18
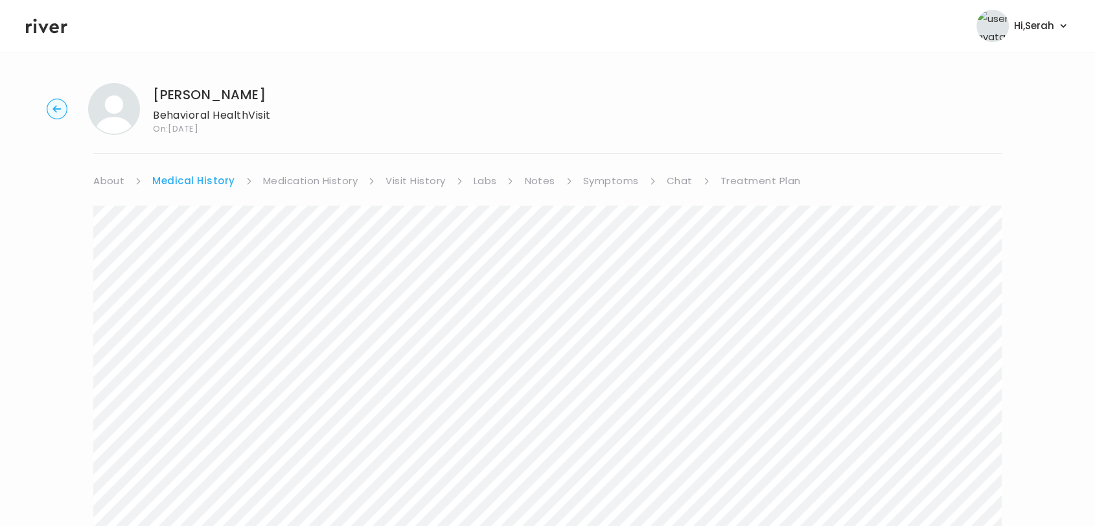
click at [679, 181] on link "Chat" at bounding box center [680, 181] width 26 height 18
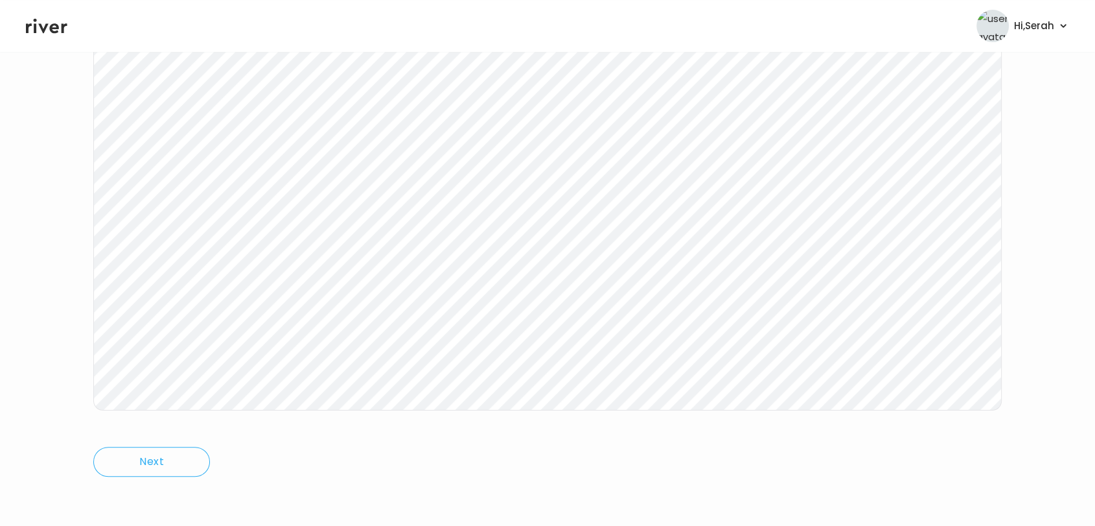
click at [43, 32] on icon at bounding box center [46, 26] width 41 height 15
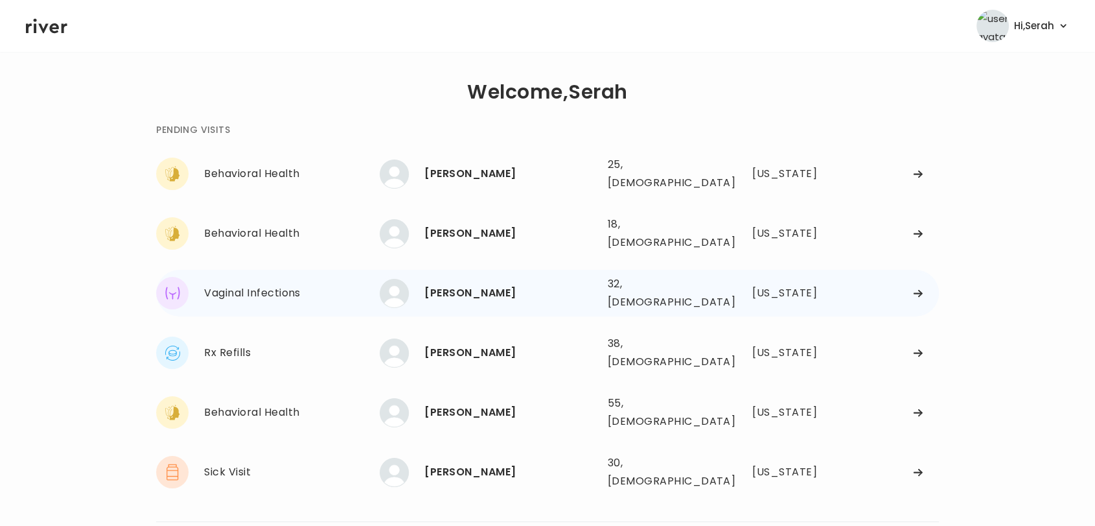
click at [462, 284] on div "Jasmine Finley" at bounding box center [511, 293] width 172 height 18
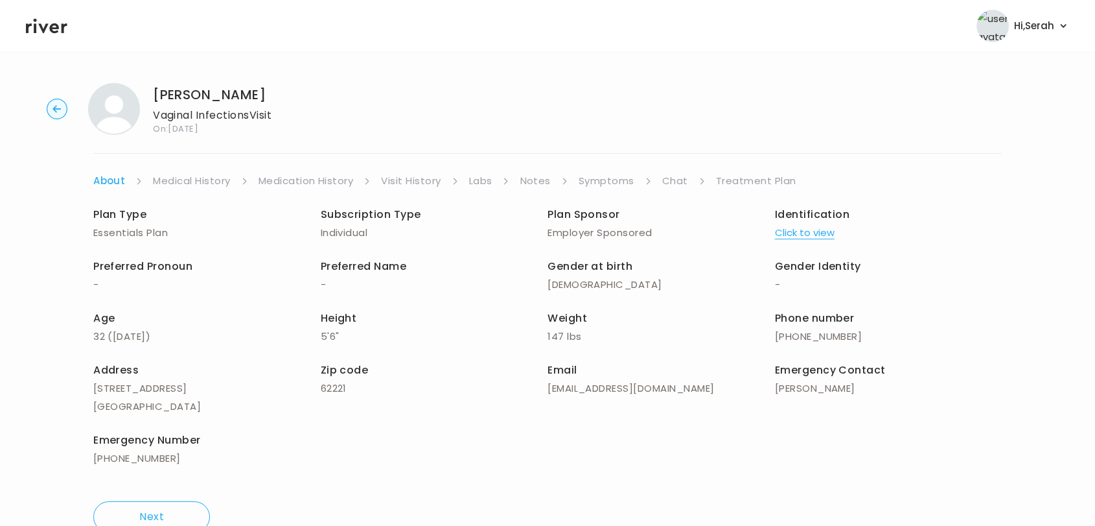
click at [592, 181] on link "Symptoms" at bounding box center [607, 181] width 56 height 18
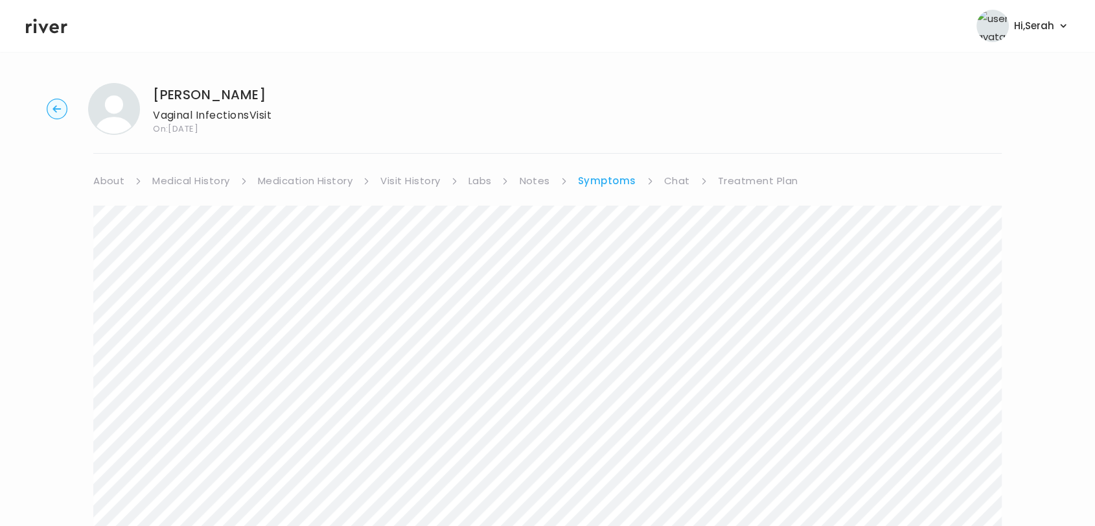
click at [674, 174] on link "Chat" at bounding box center [677, 181] width 26 height 18
click at [45, 26] on icon at bounding box center [46, 26] width 41 height 15
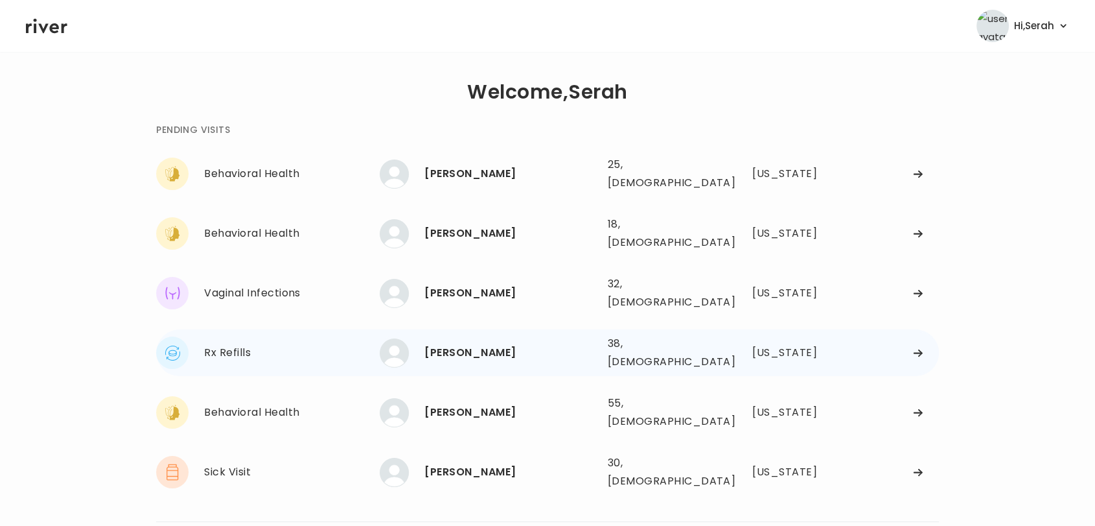
click at [458, 344] on div "Erika P. Rodriguez" at bounding box center [511, 353] width 172 height 18
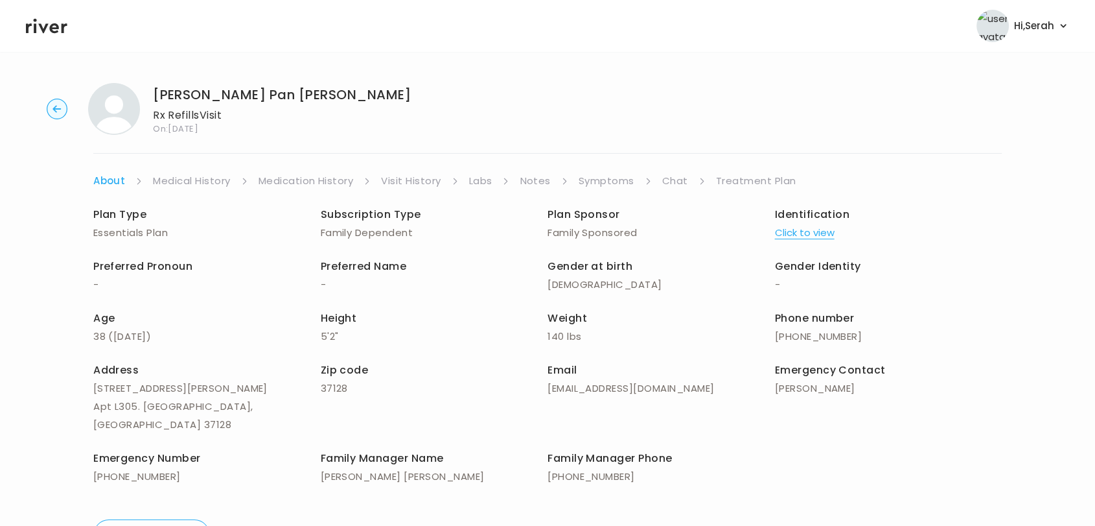
click at [615, 172] on link "Symptoms" at bounding box center [607, 181] width 56 height 18
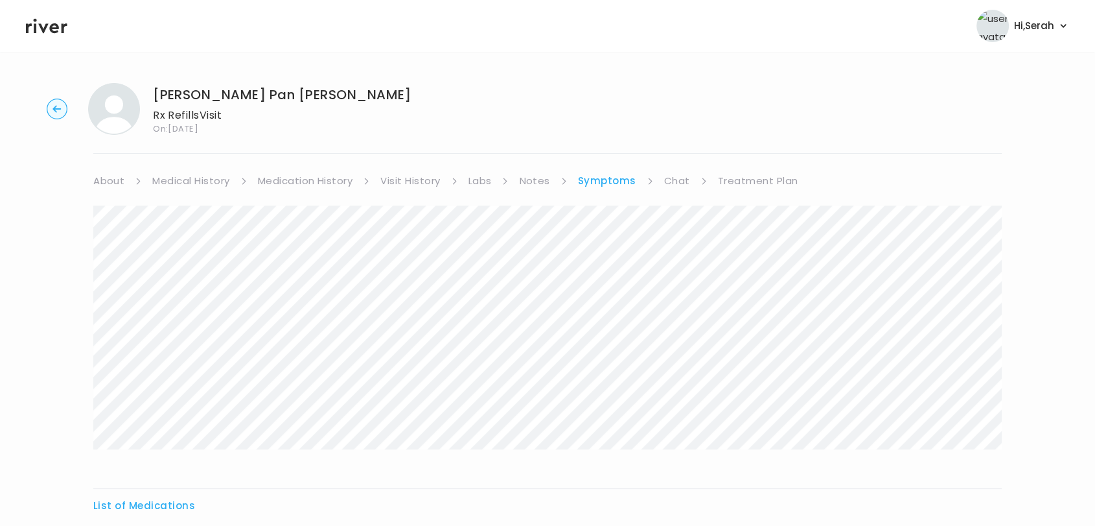
scroll to position [141, 0]
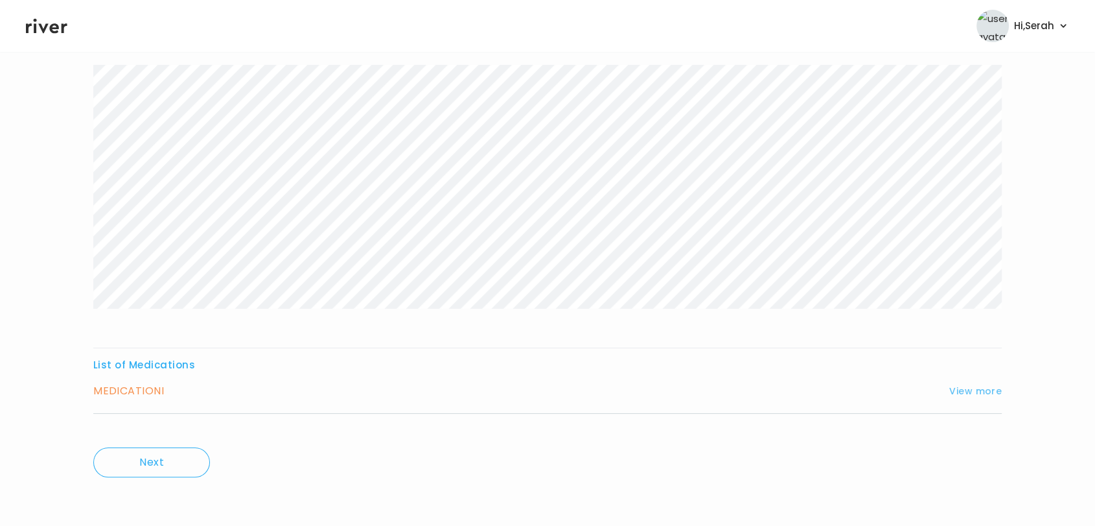
click at [969, 387] on button "View more" at bounding box center [976, 391] width 53 height 16
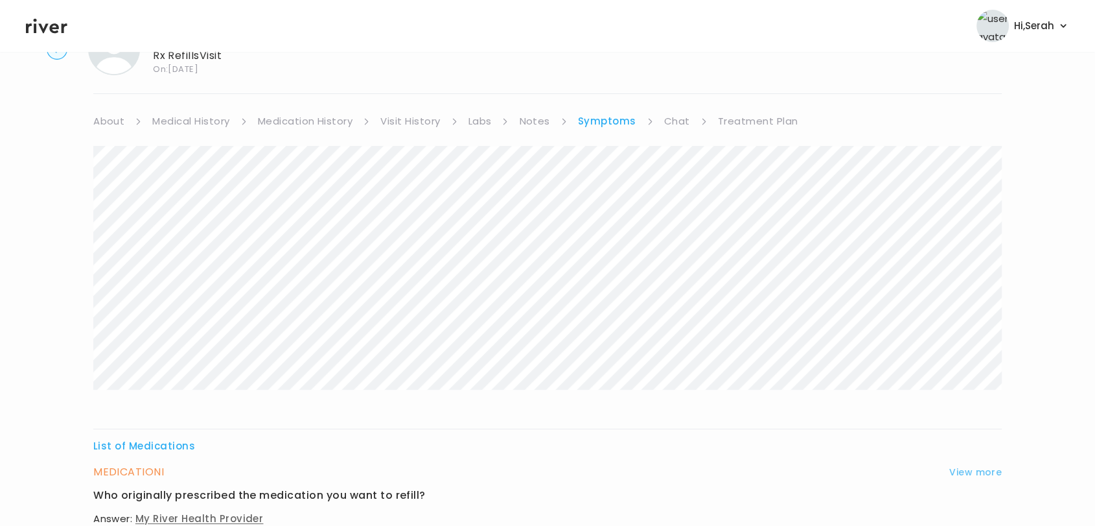
scroll to position [0, 0]
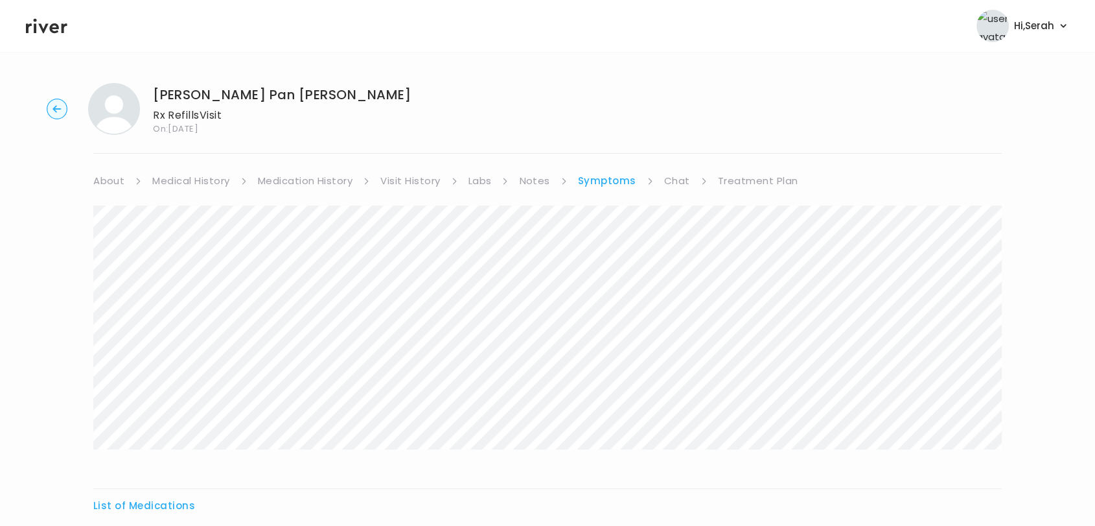
click at [25, 18] on header "Hi, Serah Profile Logout" at bounding box center [547, 26] width 1095 height 52
click at [41, 29] on icon at bounding box center [46, 26] width 41 height 15
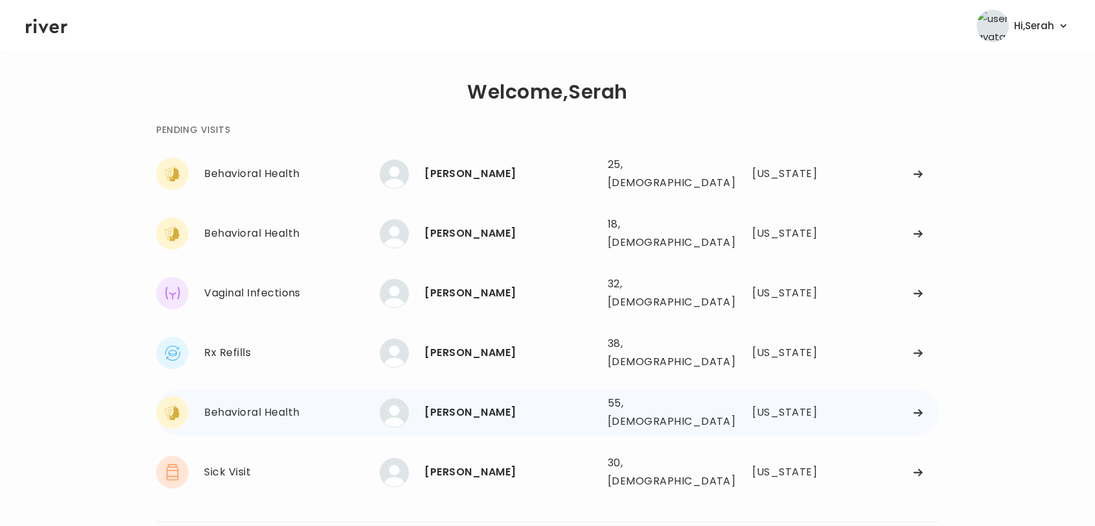
click at [451, 403] on div "Raquel Shelby" at bounding box center [511, 412] width 172 height 18
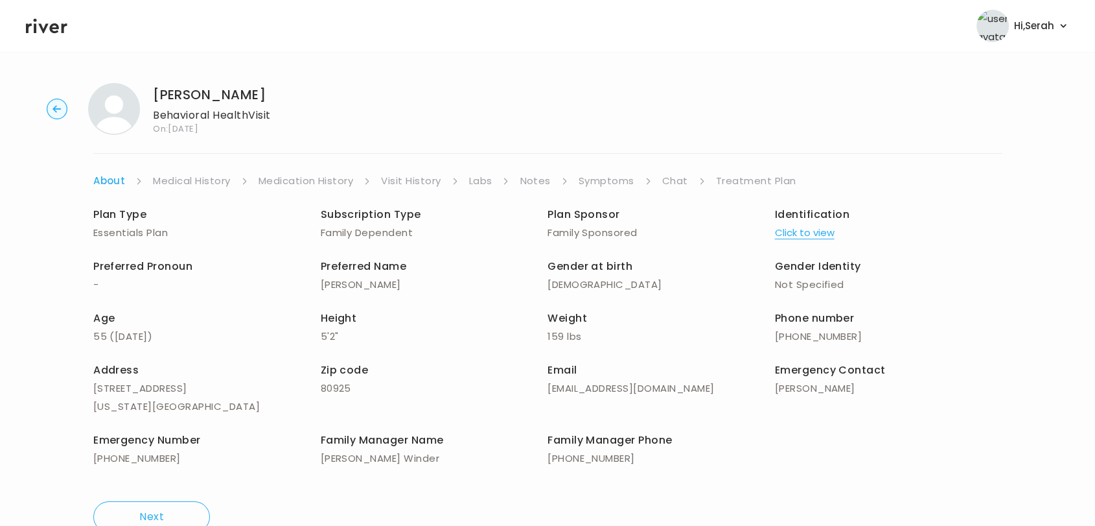
click at [610, 178] on link "Symptoms" at bounding box center [607, 181] width 56 height 18
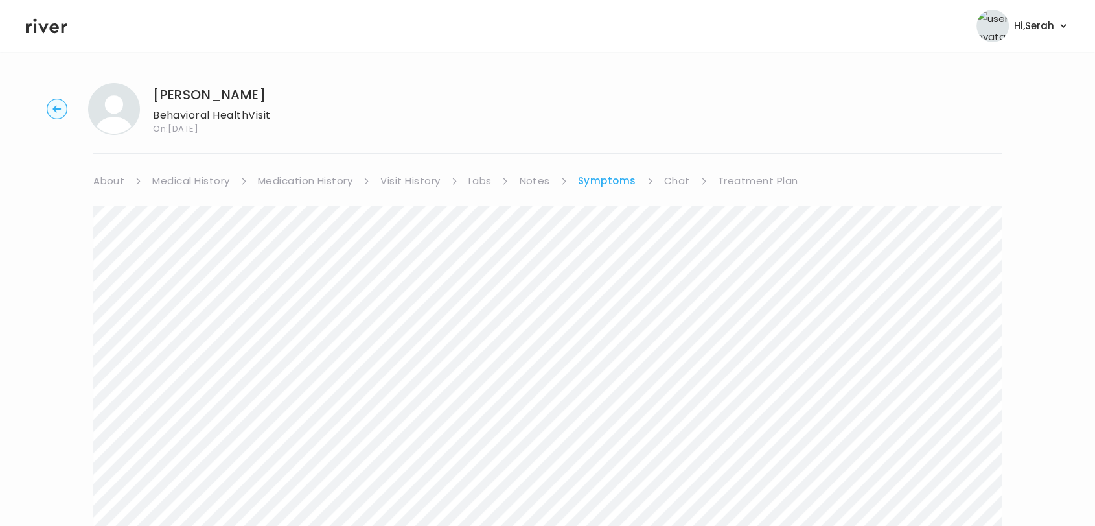
click at [668, 185] on link "Chat" at bounding box center [677, 181] width 26 height 18
click at [612, 175] on link "Symptoms" at bounding box center [606, 181] width 56 height 18
click at [685, 180] on link "Chat" at bounding box center [677, 181] width 26 height 18
click at [735, 180] on link "Treatment Plan" at bounding box center [757, 181] width 80 height 18
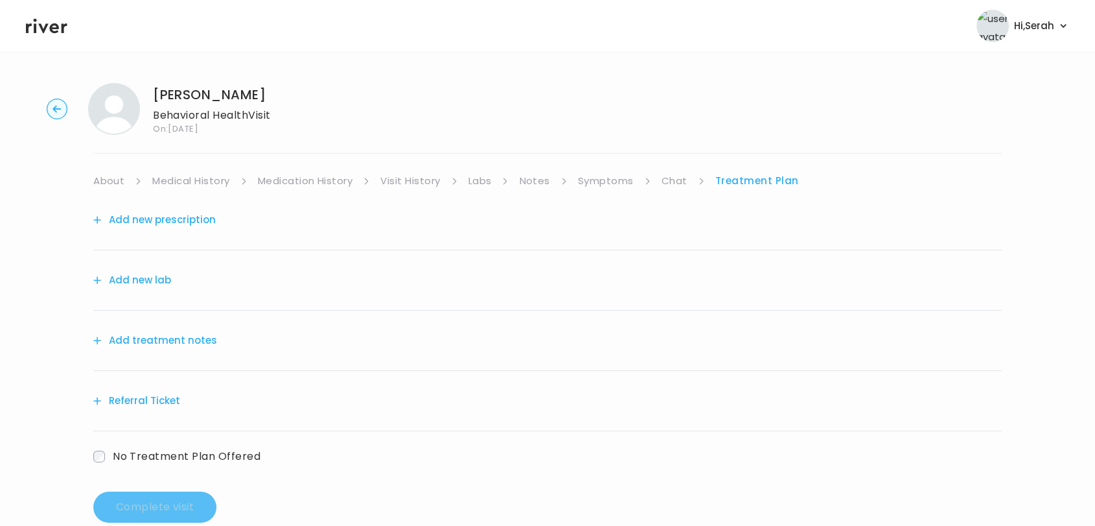
click at [174, 218] on button "Add new prescription" at bounding box center [154, 220] width 123 height 18
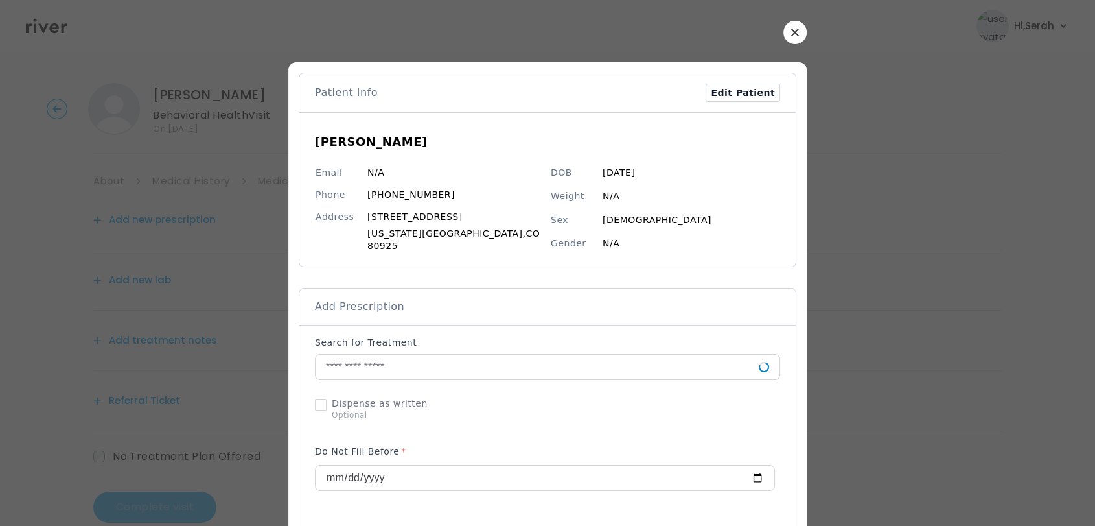
click at [769, 139] on div "Raquel Shelby Email N/A Phone (719) 300-9353 Address 8141 Buffalo Horn Dr Color…" at bounding box center [547, 189] width 497 height 154
click at [827, 89] on div at bounding box center [547, 263] width 1095 height 526
click at [784, 34] on button "button" at bounding box center [795, 32] width 23 height 23
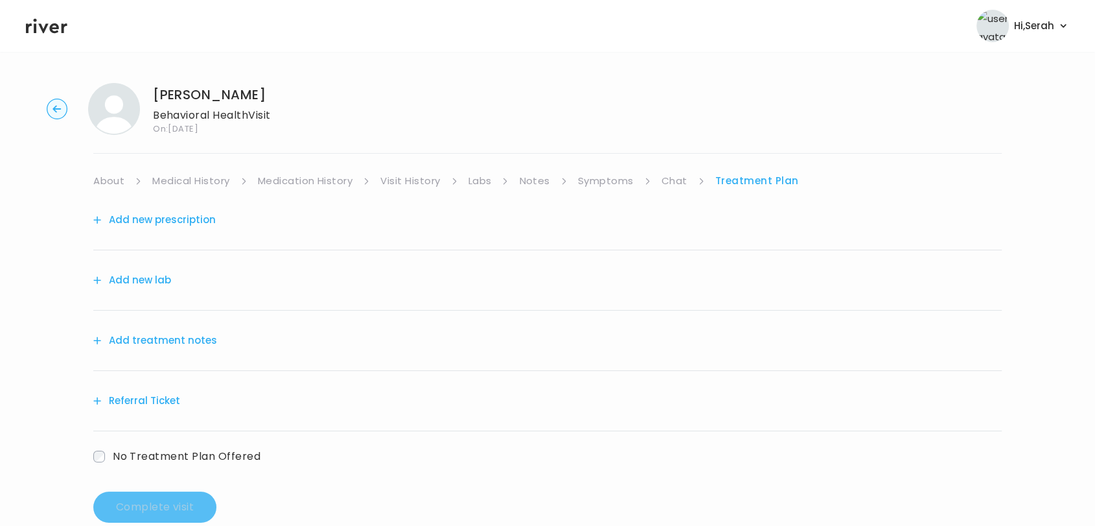
click at [145, 397] on button "Referral Ticket" at bounding box center [136, 401] width 87 height 18
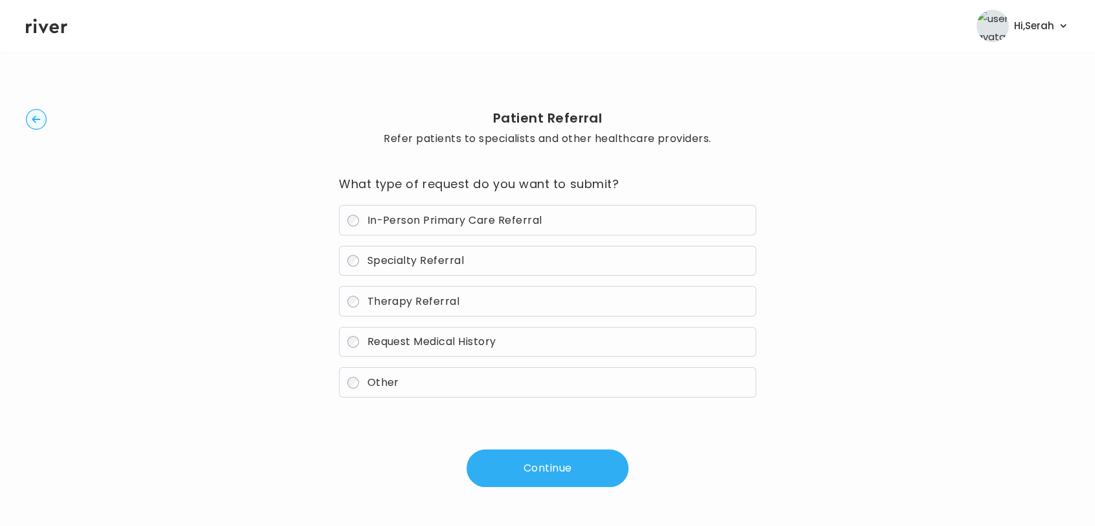
click at [416, 302] on span "Therapy Referral" at bounding box center [413, 301] width 93 height 15
click at [541, 460] on button "Continue" at bounding box center [548, 468] width 162 height 38
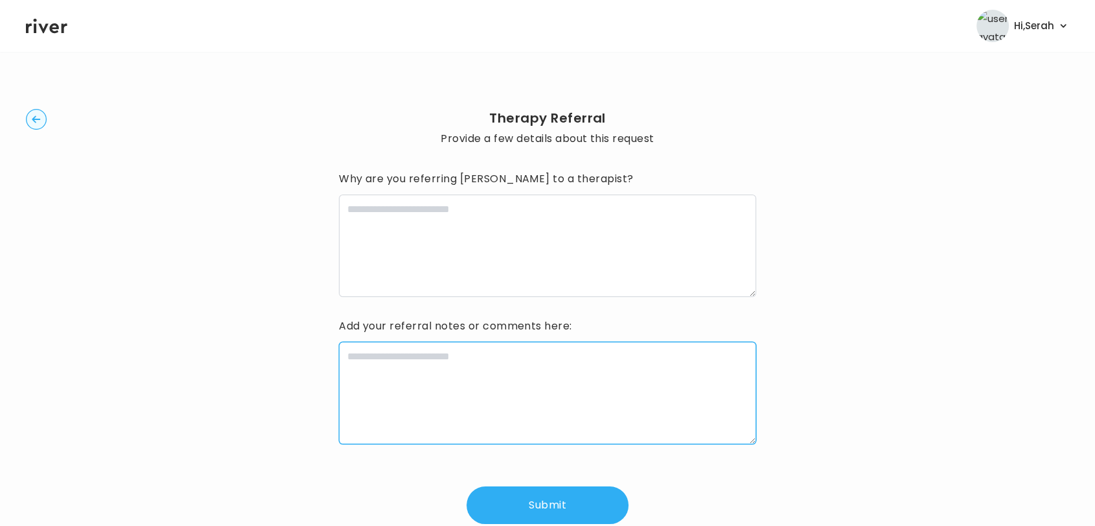
click at [497, 368] on textarea at bounding box center [547, 393] width 417 height 102
type textarea "**********"
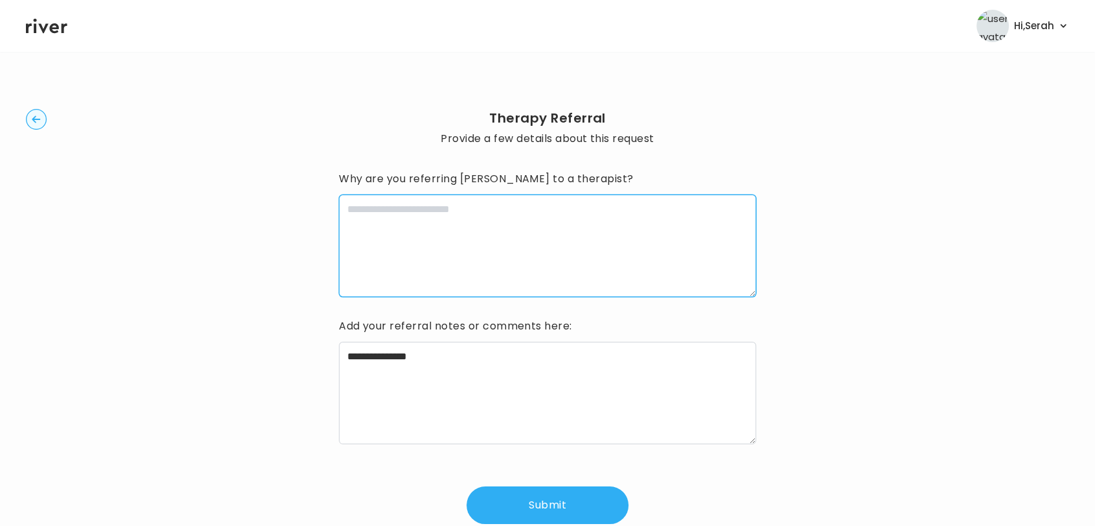
click at [471, 245] on textarea at bounding box center [547, 245] width 417 height 102
type textarea "*"
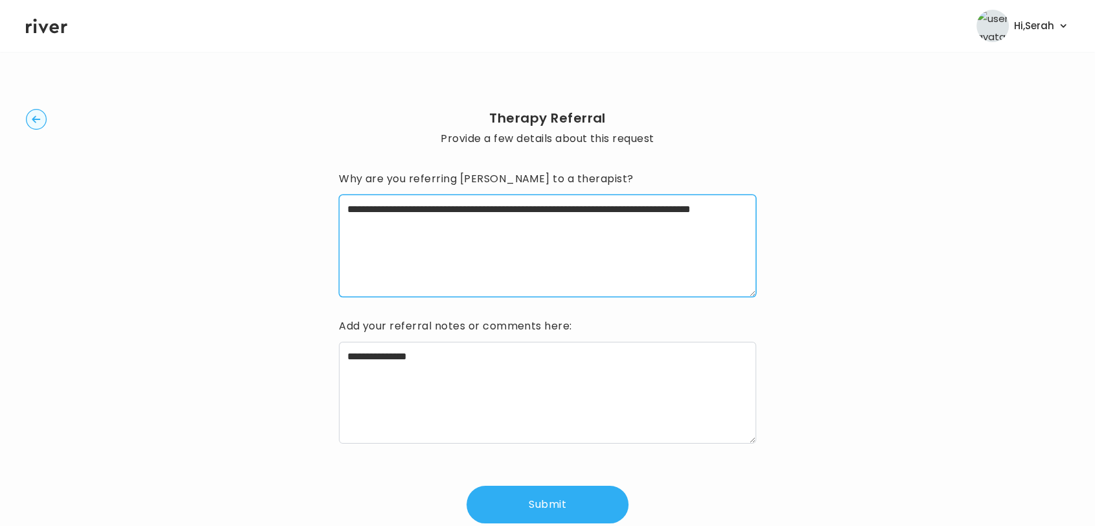
type textarea "**********"
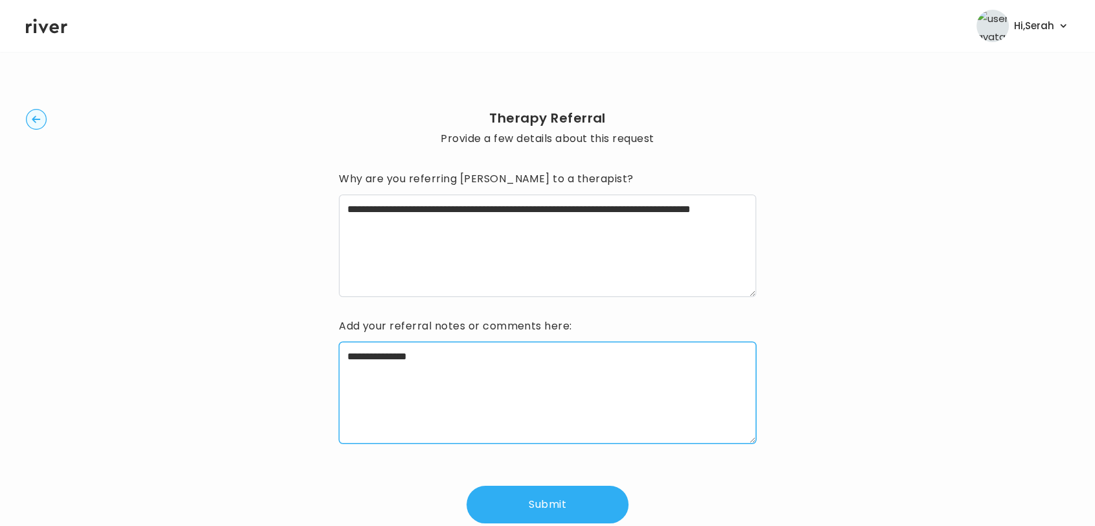
click at [344, 360] on textarea "**********" at bounding box center [547, 393] width 417 height 102
type textarea "**********"
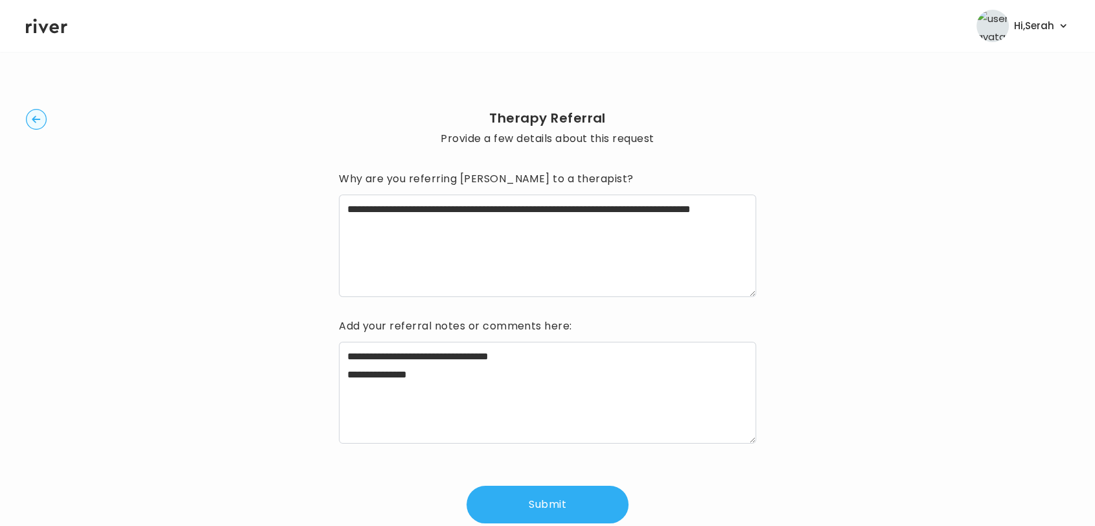
click at [581, 499] on button "Submit" at bounding box center [548, 505] width 162 height 38
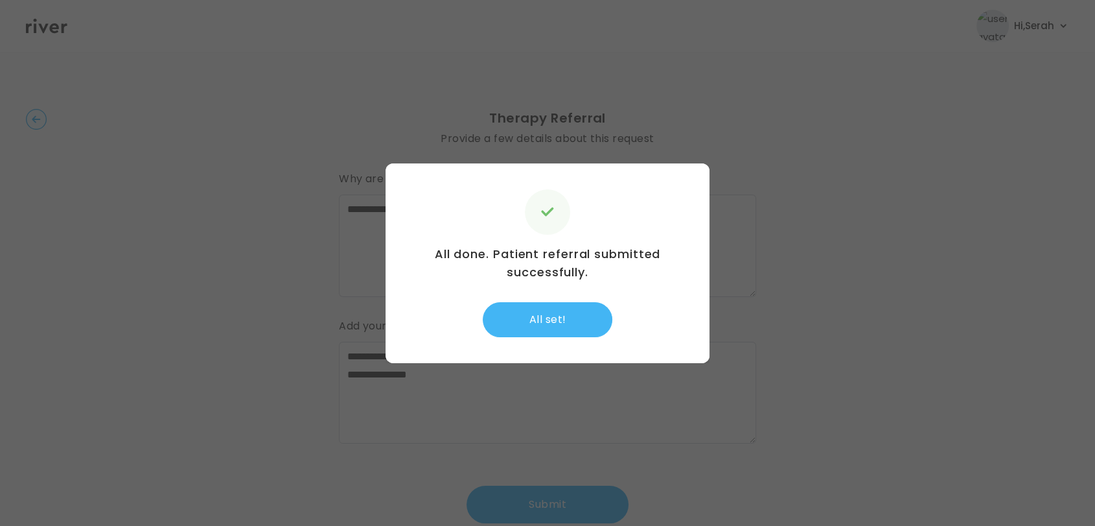
click at [549, 316] on button "All set!" at bounding box center [548, 319] width 130 height 35
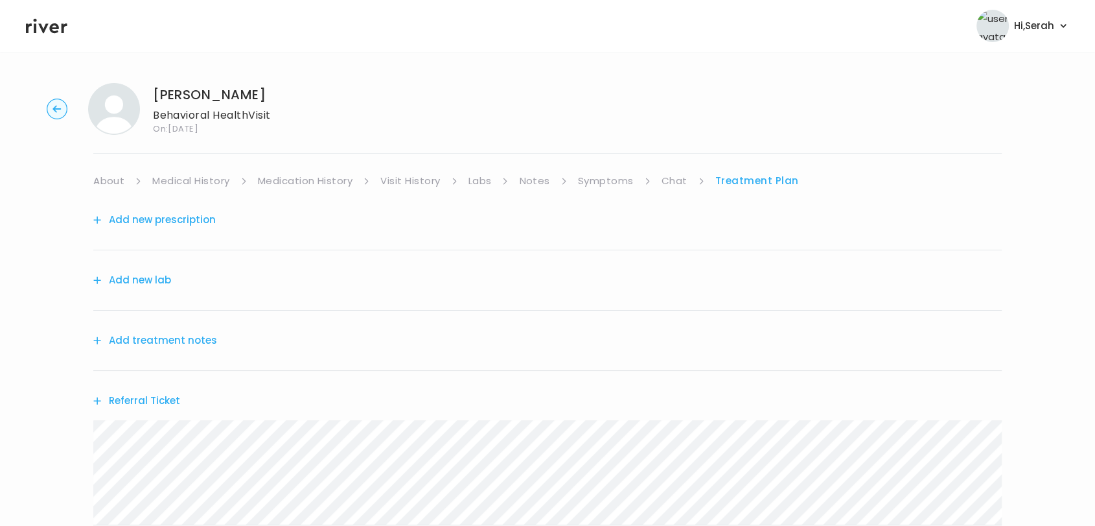
click at [188, 342] on button "Add treatment notes" at bounding box center [155, 340] width 124 height 18
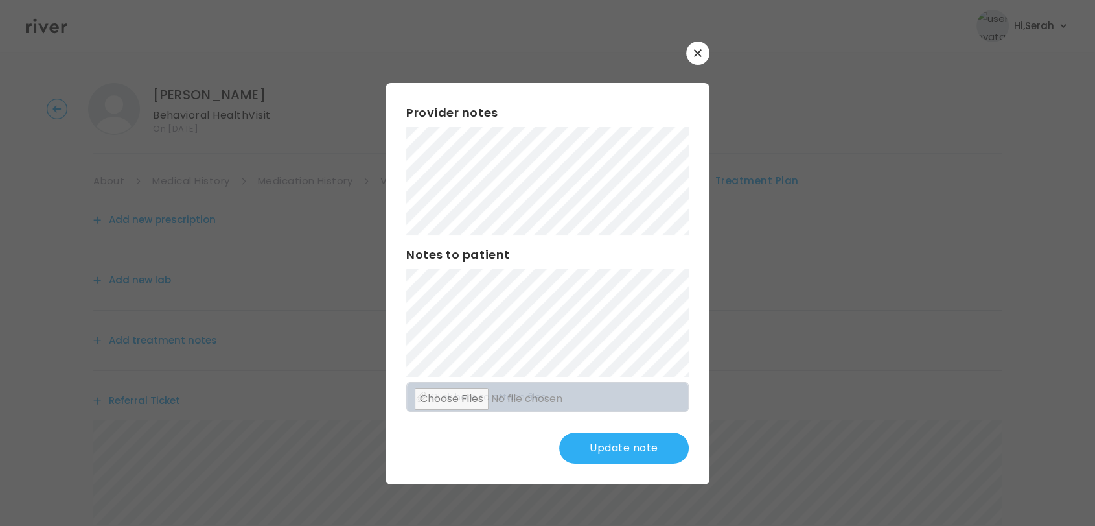
click at [612, 445] on button "Update note" at bounding box center [624, 447] width 130 height 31
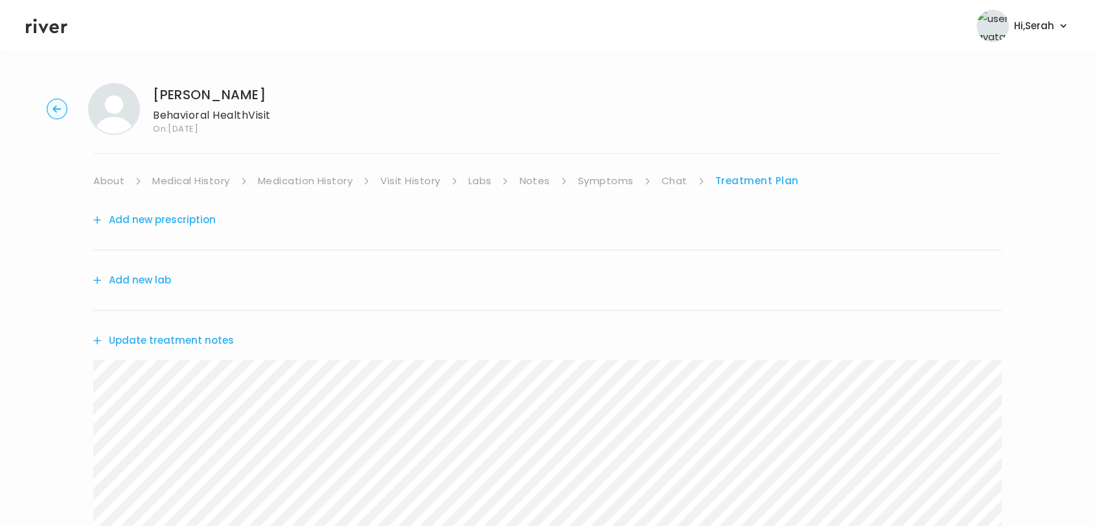
scroll to position [315, 0]
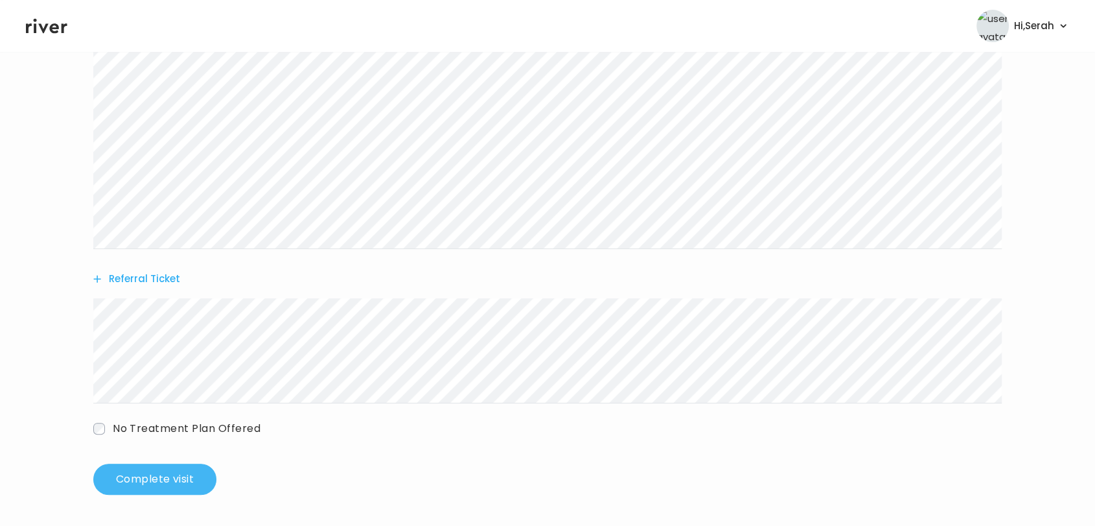
click at [178, 472] on button "Complete visit" at bounding box center [154, 478] width 123 height 31
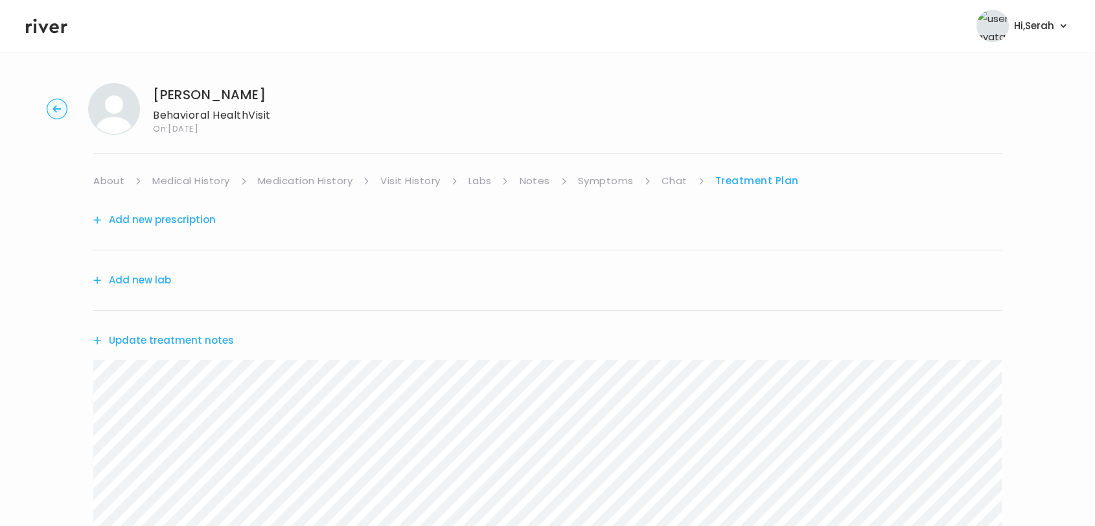
click at [42, 25] on icon at bounding box center [46, 25] width 41 height 19
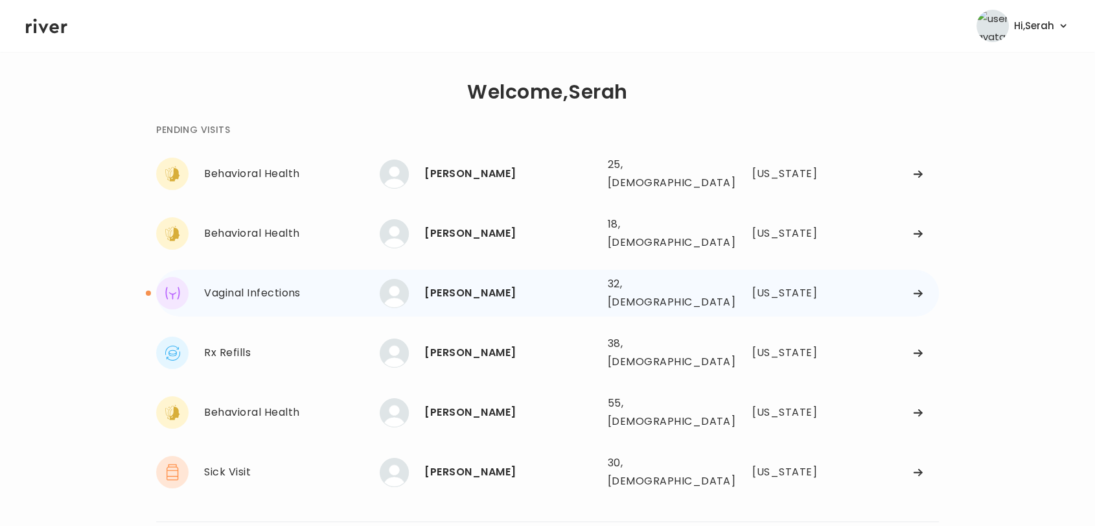
click at [452, 284] on div "[PERSON_NAME]" at bounding box center [511, 293] width 172 height 18
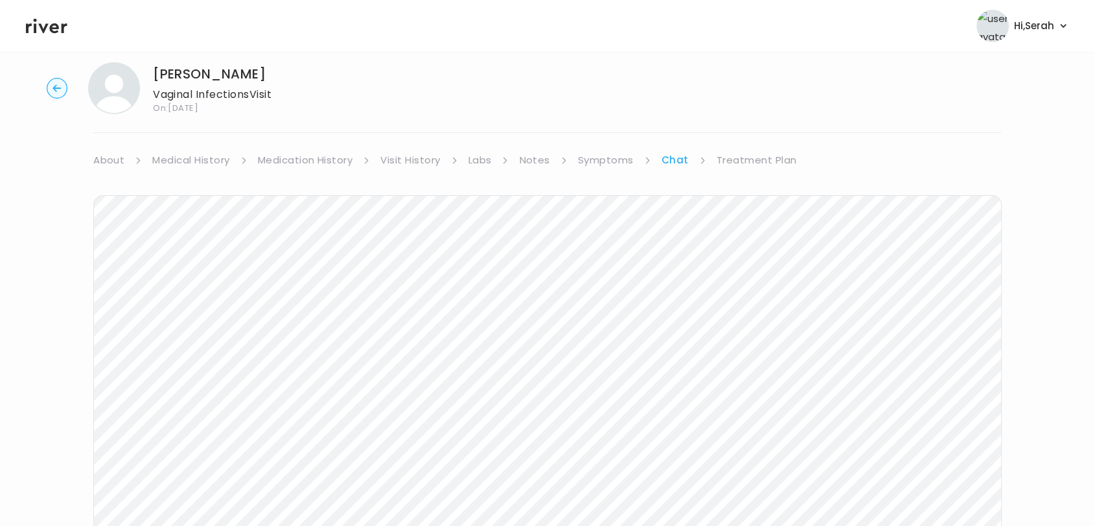
scroll to position [194, 0]
click at [38, 19] on icon at bounding box center [46, 25] width 41 height 19
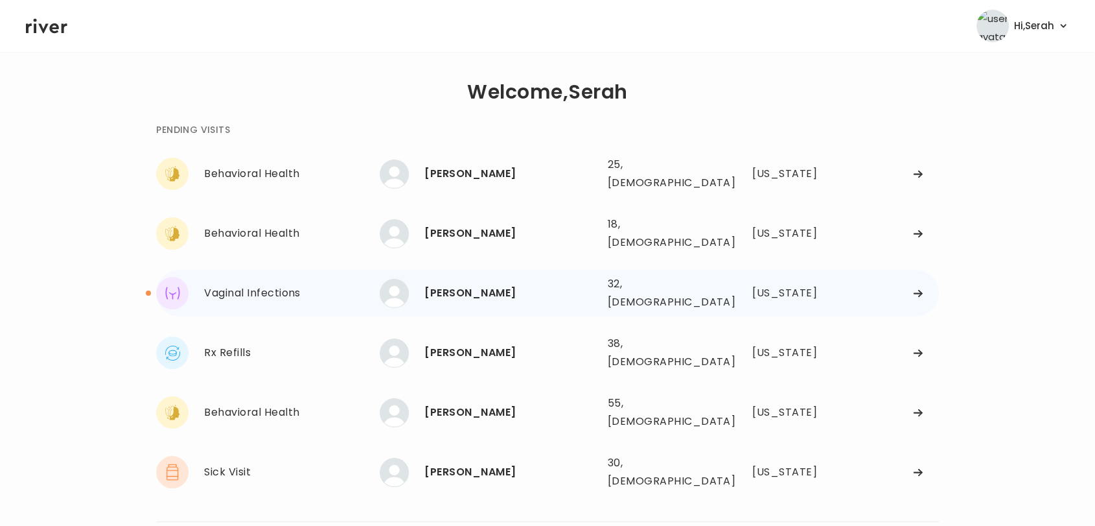
click at [456, 284] on div "Jasmine Finley" at bounding box center [511, 293] width 172 height 18
click at [472, 284] on div "Jasmine Finley" at bounding box center [511, 293] width 172 height 18
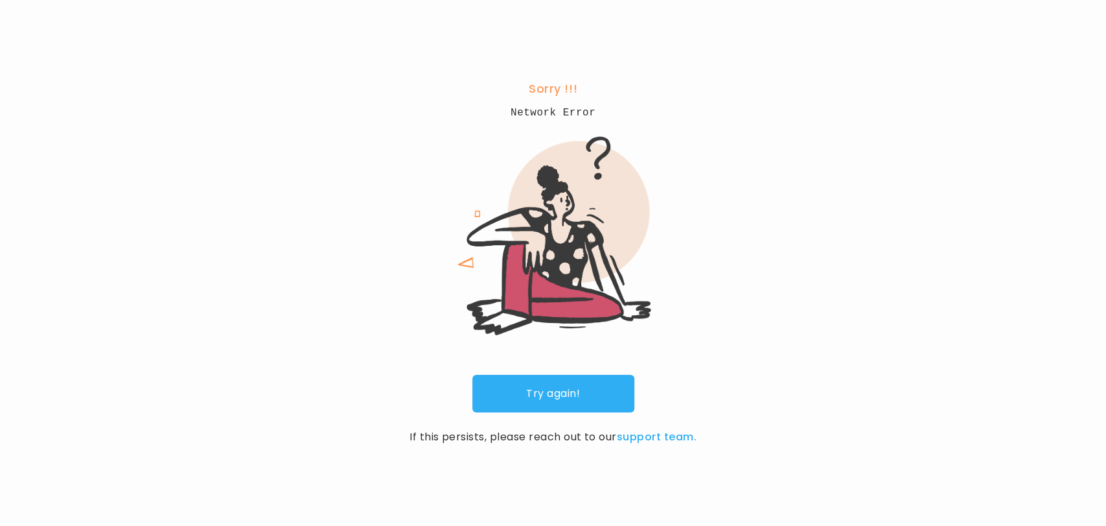
click at [535, 379] on link "Try again!" at bounding box center [554, 394] width 162 height 38
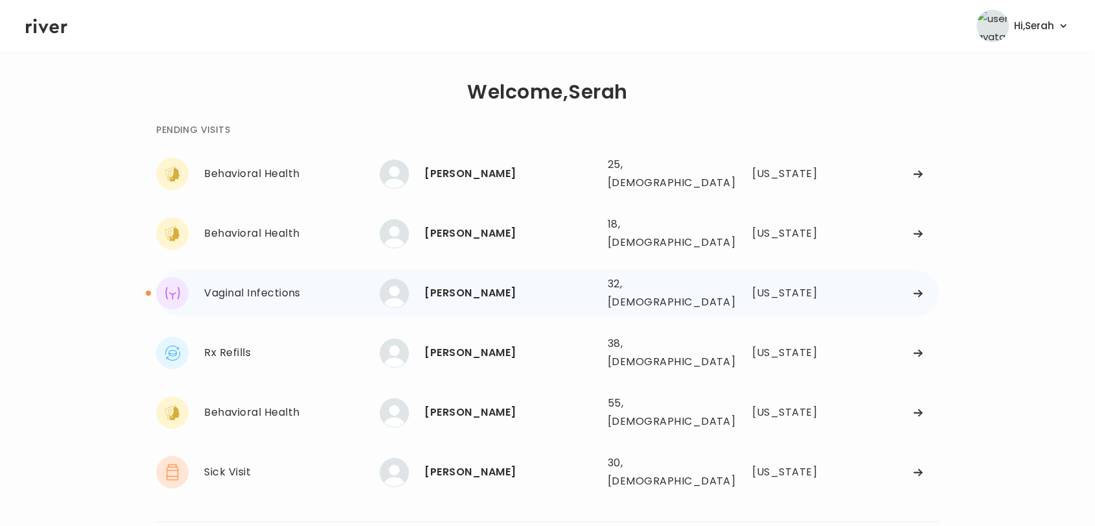
click at [473, 284] on div "[PERSON_NAME]" at bounding box center [511, 293] width 172 height 18
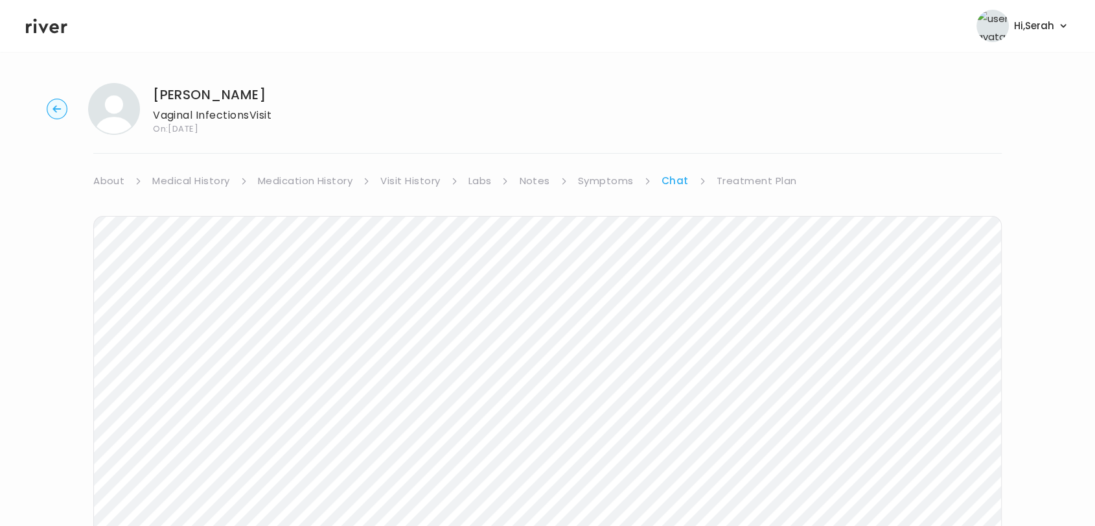
click at [732, 185] on link "Treatment Plan" at bounding box center [757, 181] width 80 height 18
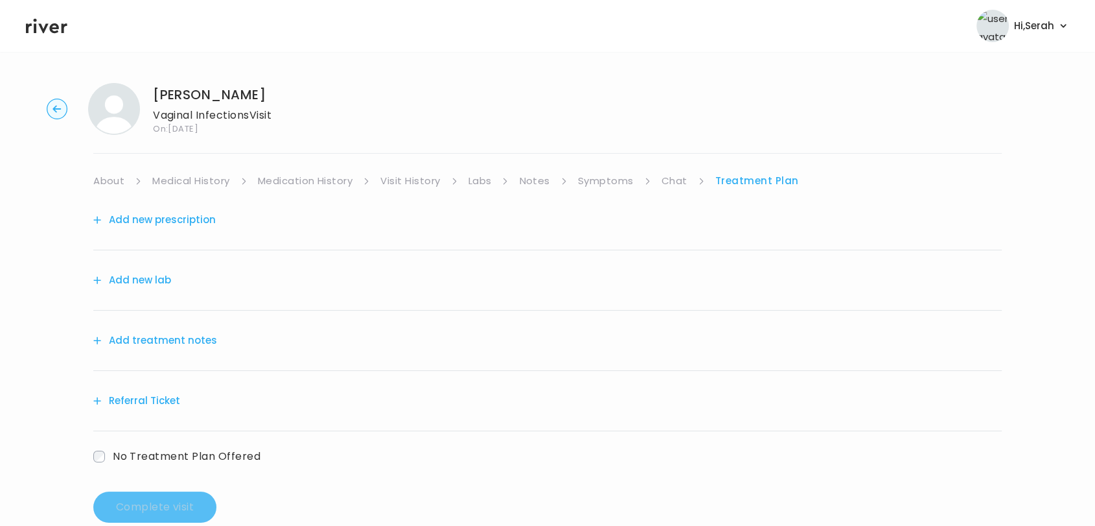
scroll to position [27, 0]
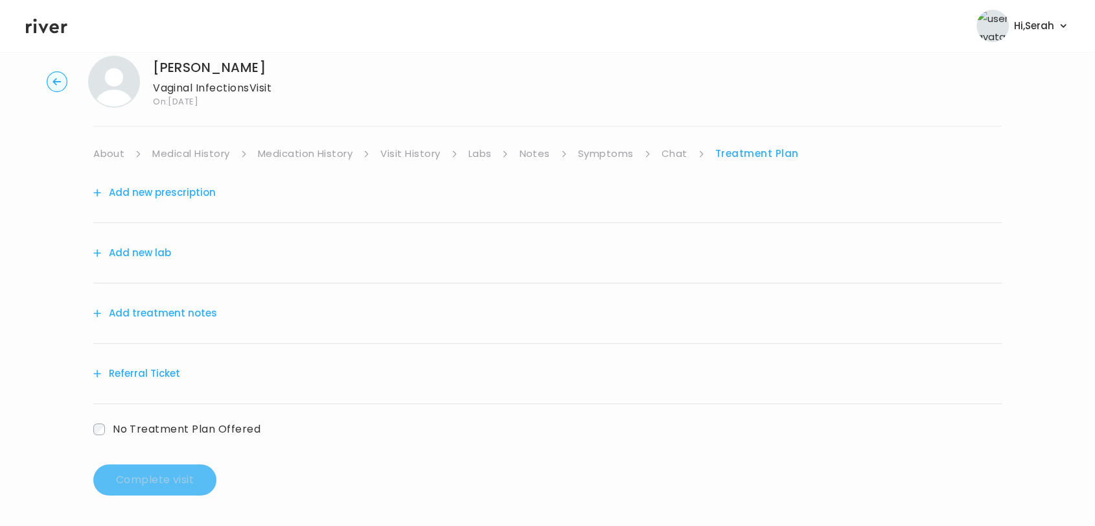
click at [169, 192] on button "Add new prescription" at bounding box center [154, 192] width 123 height 18
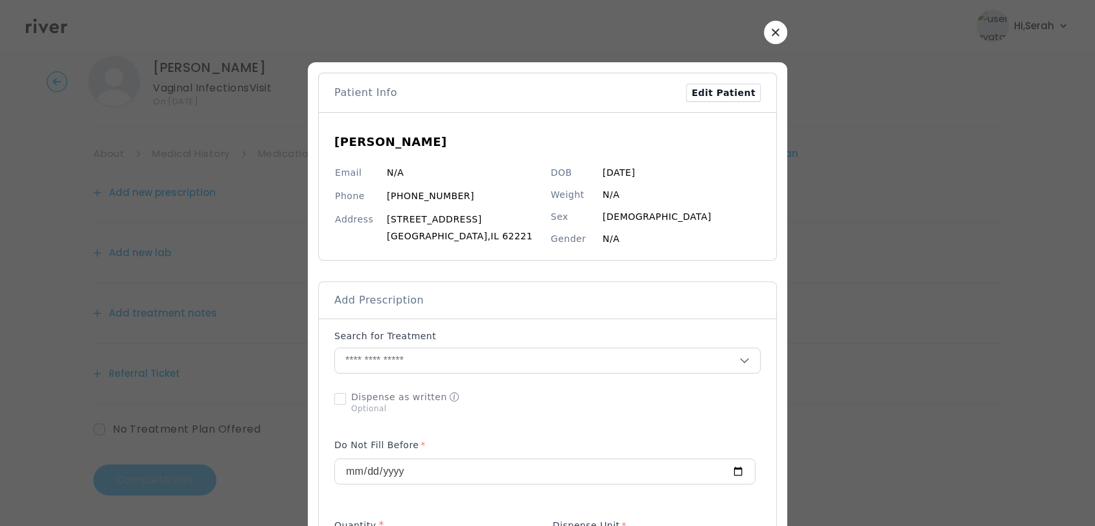
scroll to position [0, 0]
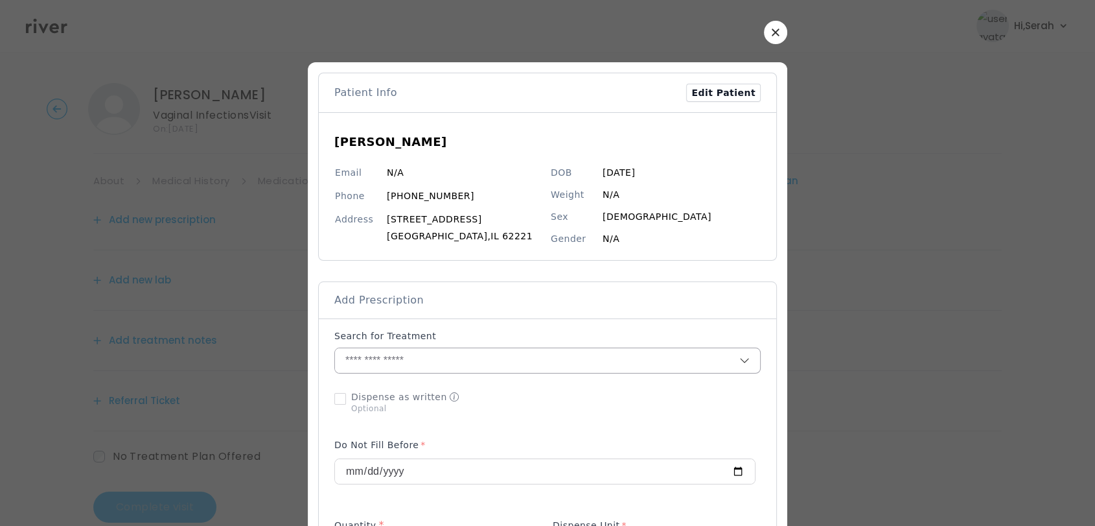
click at [417, 357] on input "text" at bounding box center [537, 360] width 404 height 25
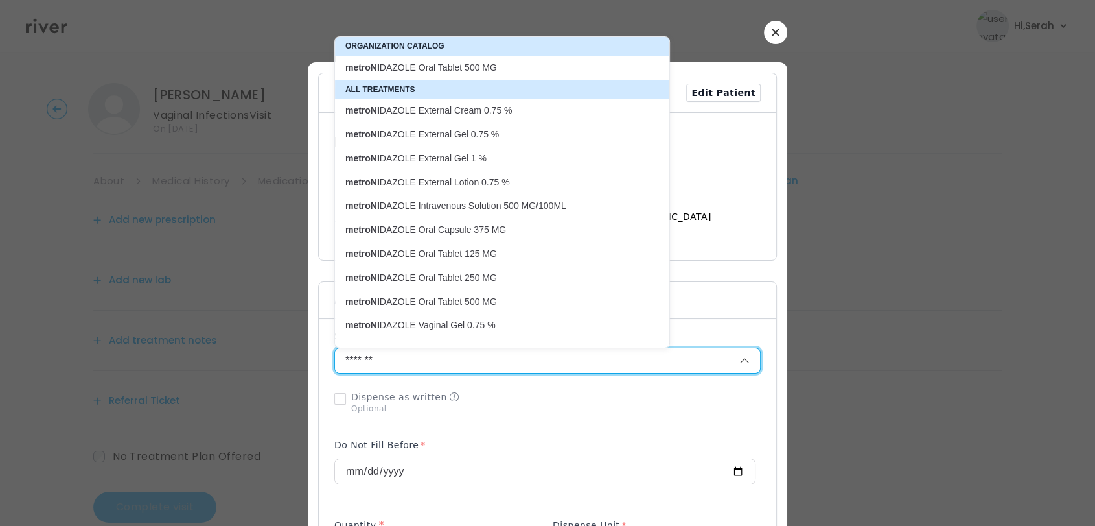
click at [493, 69] on p "metroNI DAZOLE Oral Tablet 500 MG" at bounding box center [494, 68] width 298 height 12
type input "**********"
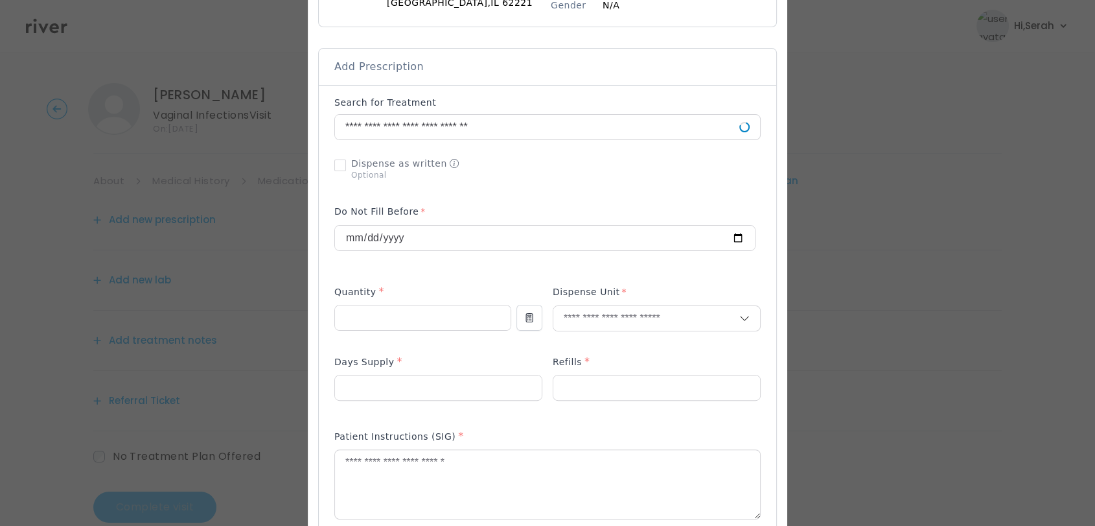
scroll to position [237, 0]
click at [388, 302] on input "number" at bounding box center [423, 314] width 176 height 25
type input "**"
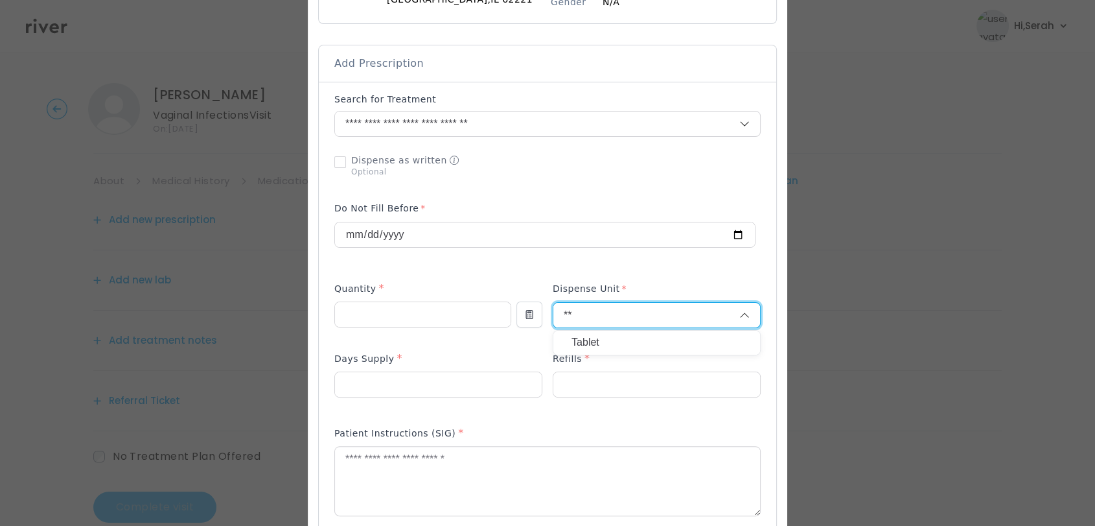
type input "**"
click at [580, 342] on p "Tablet" at bounding box center [657, 342] width 170 height 19
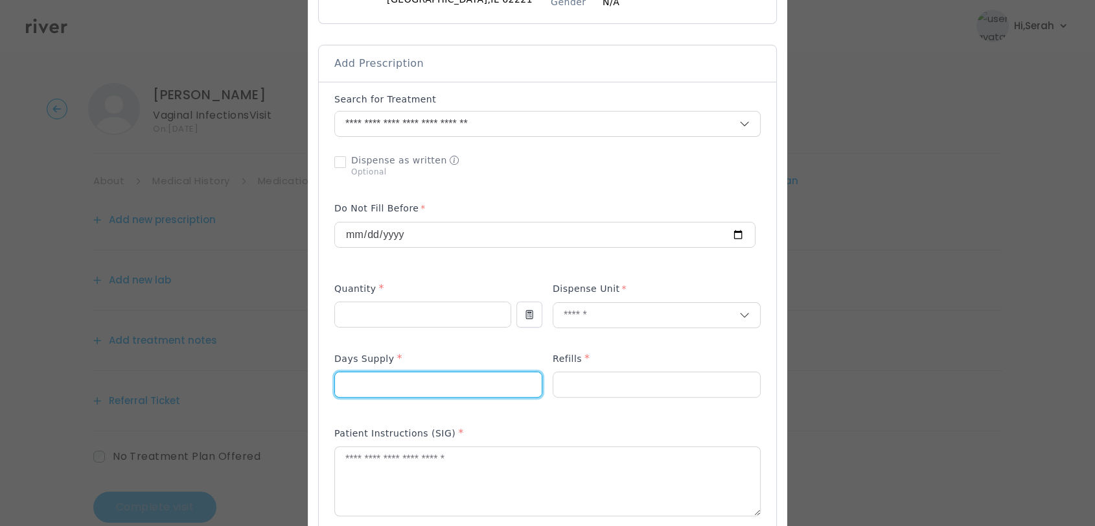
click at [436, 373] on input "number" at bounding box center [438, 384] width 207 height 25
type input "*"
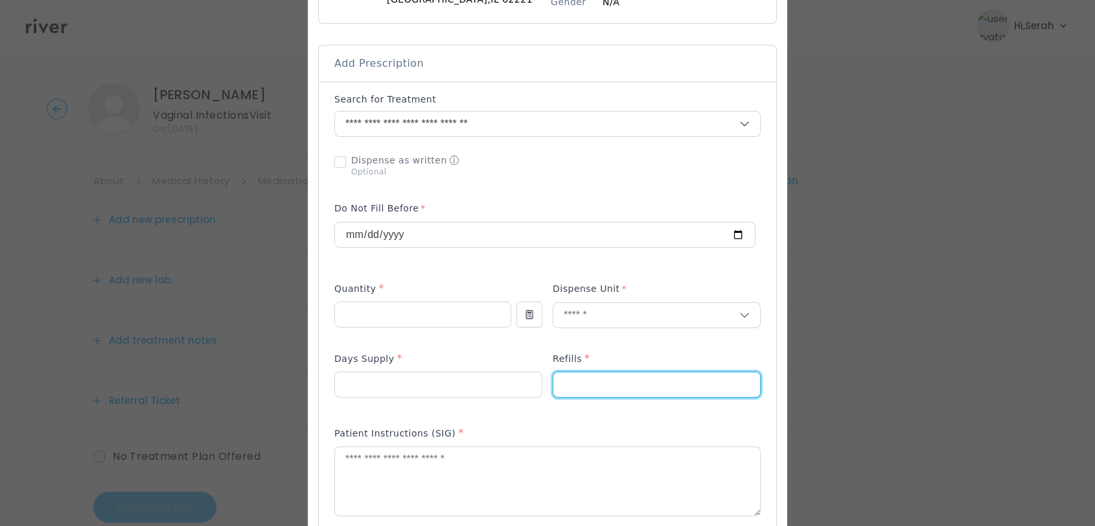
click at [595, 380] on input "number" at bounding box center [657, 384] width 207 height 25
type input "*"
click at [508, 469] on textarea at bounding box center [547, 481] width 425 height 69
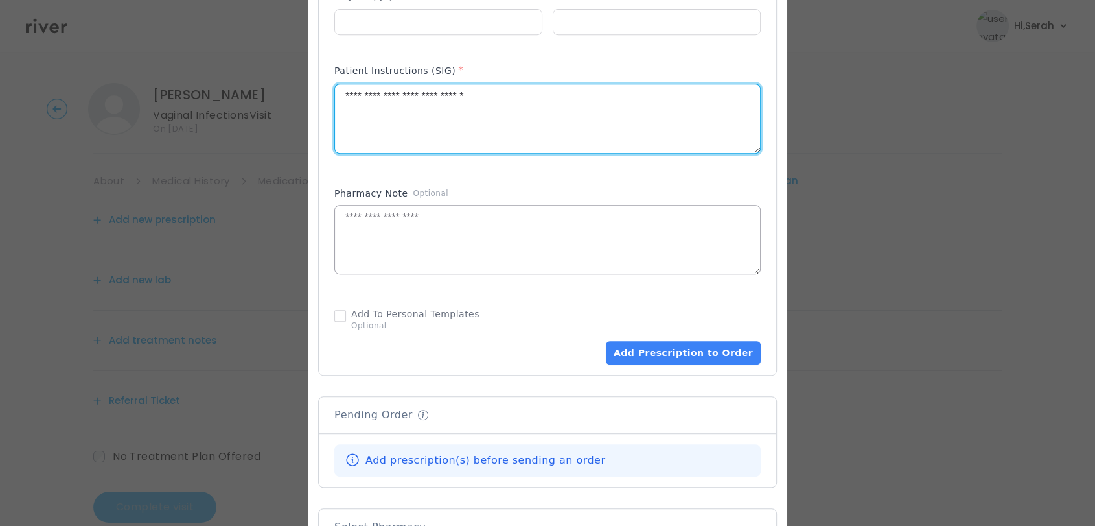
scroll to position [608, 0]
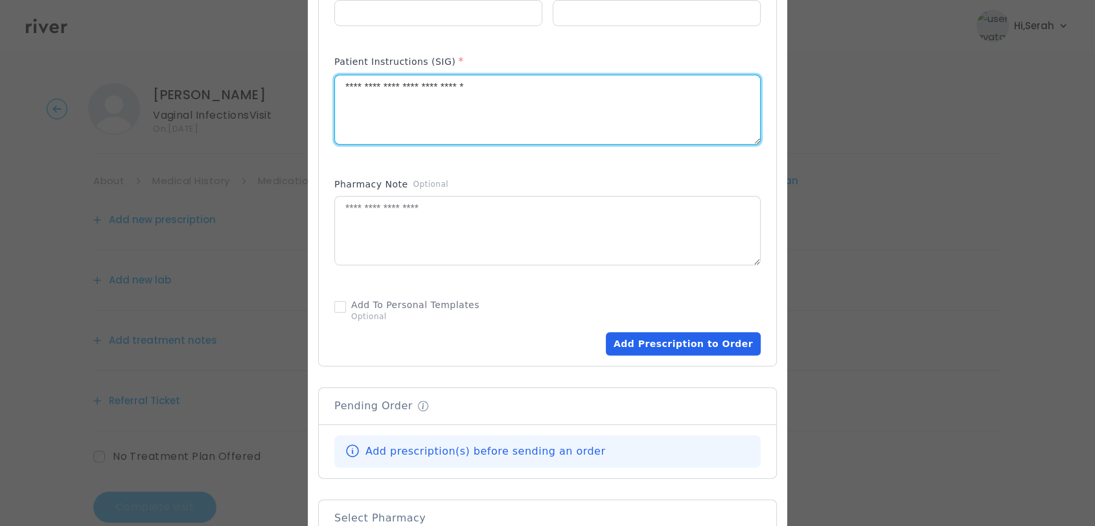
type textarea "**********"
click at [677, 338] on button "Add Prescription to Order" at bounding box center [683, 343] width 155 height 23
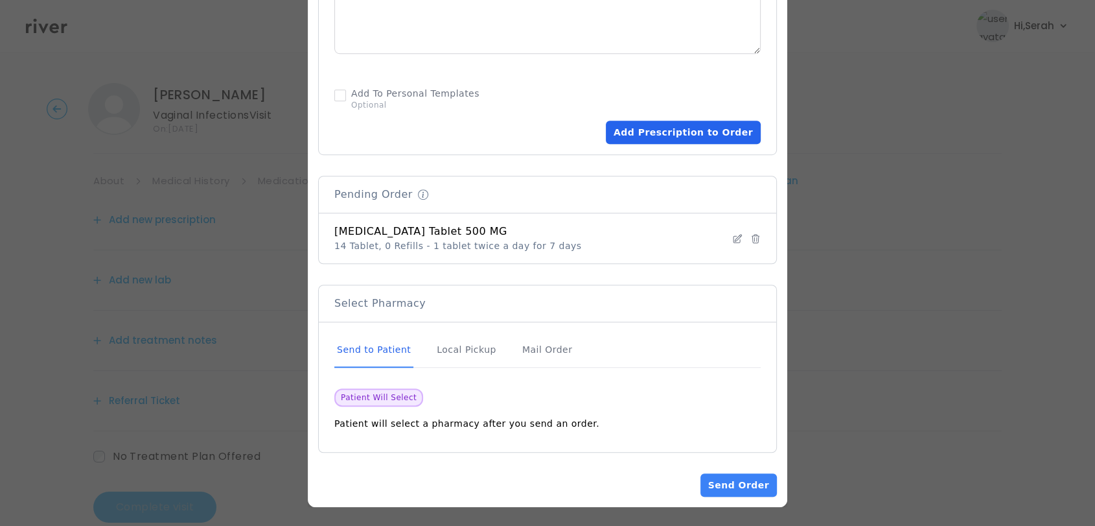
scroll to position [819, 0]
click at [735, 487] on button "Send Order" at bounding box center [739, 484] width 76 height 23
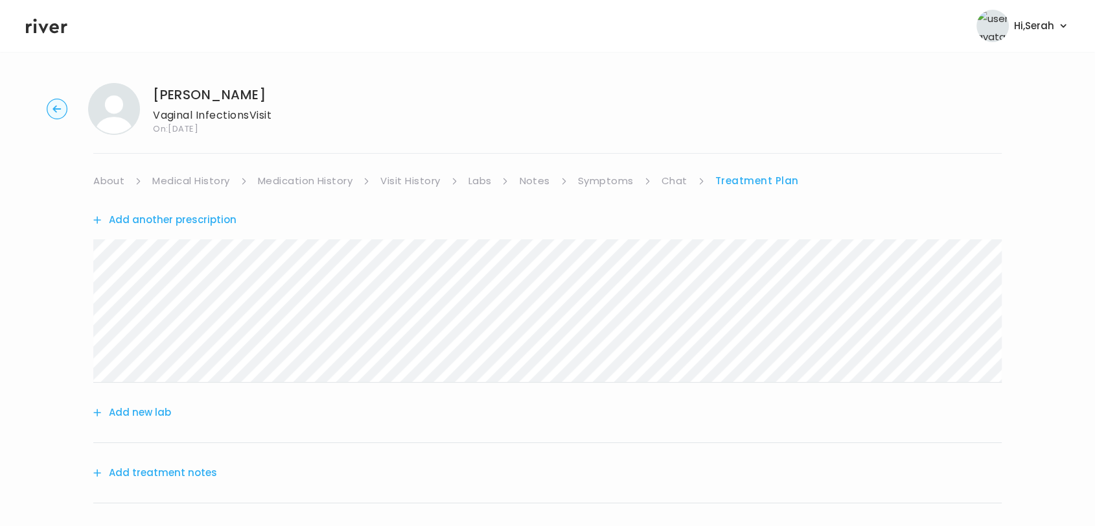
click at [605, 185] on link "Symptoms" at bounding box center [606, 181] width 56 height 18
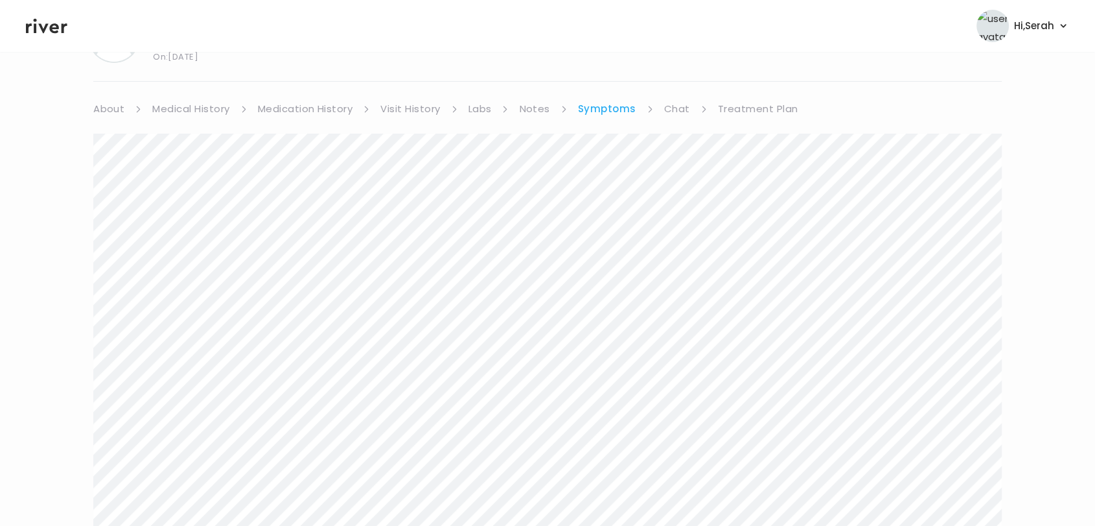
click at [676, 101] on link "Chat" at bounding box center [677, 109] width 26 height 18
click at [736, 106] on link "Treatment Plan" at bounding box center [757, 108] width 80 height 18
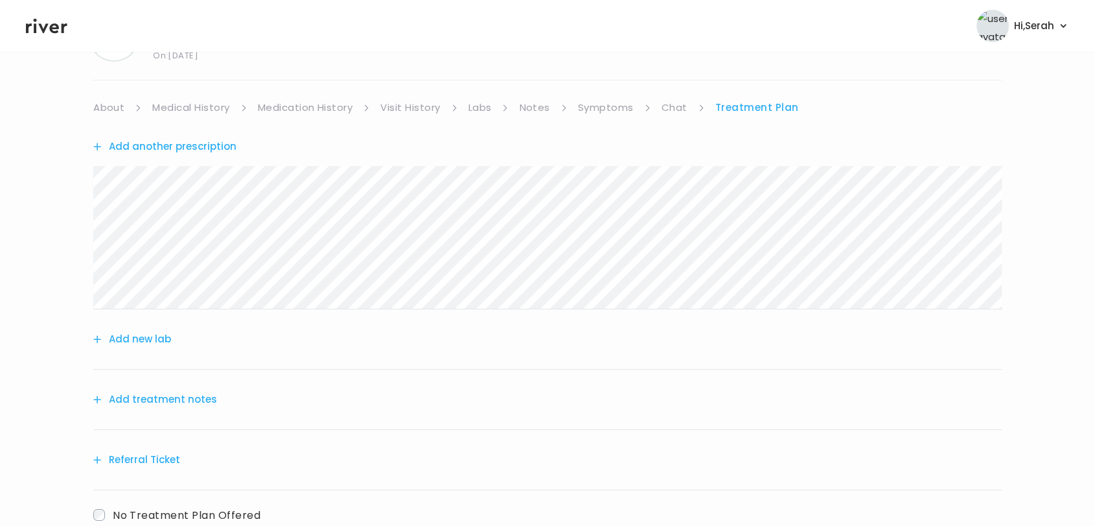
click at [193, 399] on button "Add treatment notes" at bounding box center [155, 399] width 124 height 18
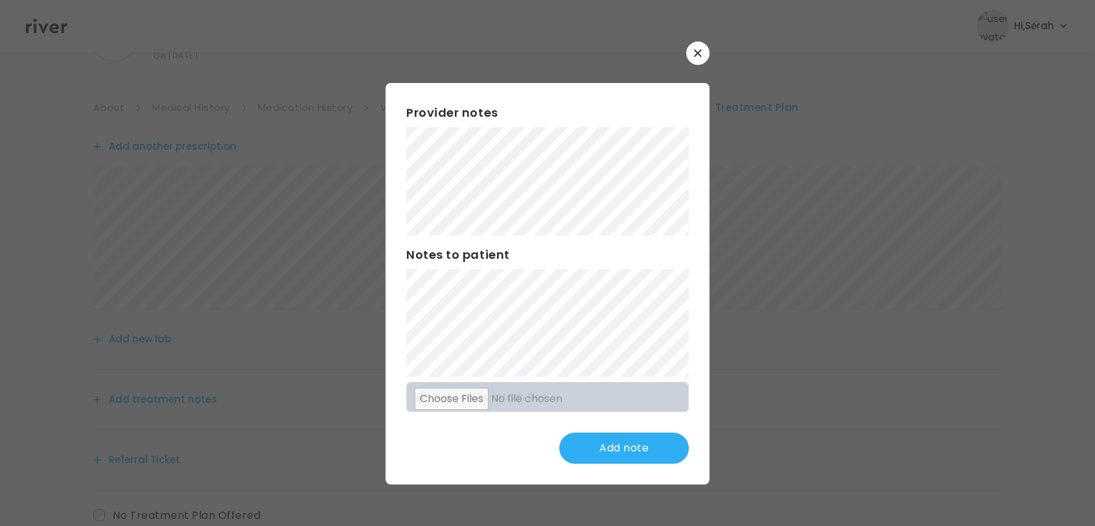
click at [450, 432] on div "Add note" at bounding box center [547, 447] width 283 height 31
click at [620, 450] on button "Update note" at bounding box center [624, 447] width 130 height 31
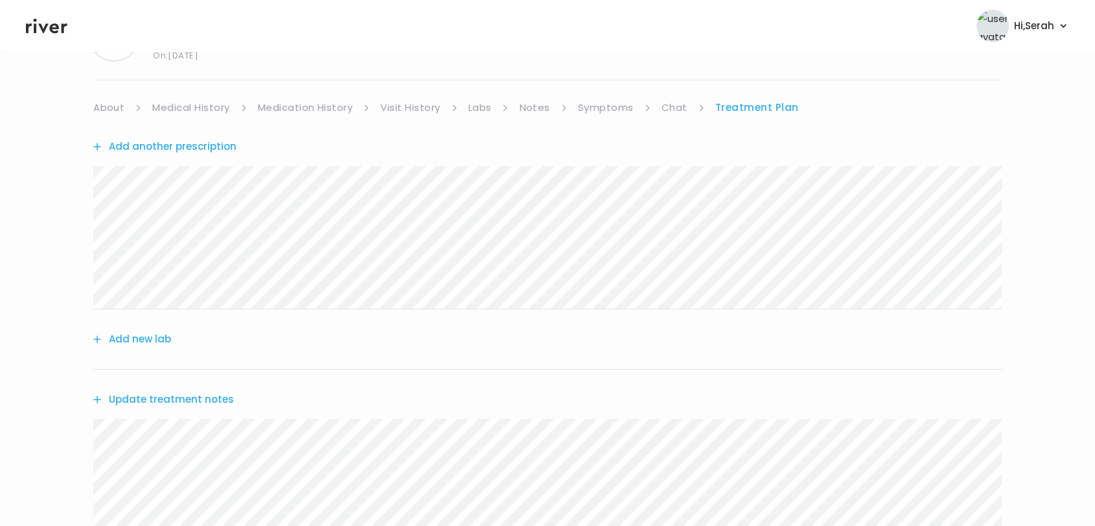
scroll to position [389, 0]
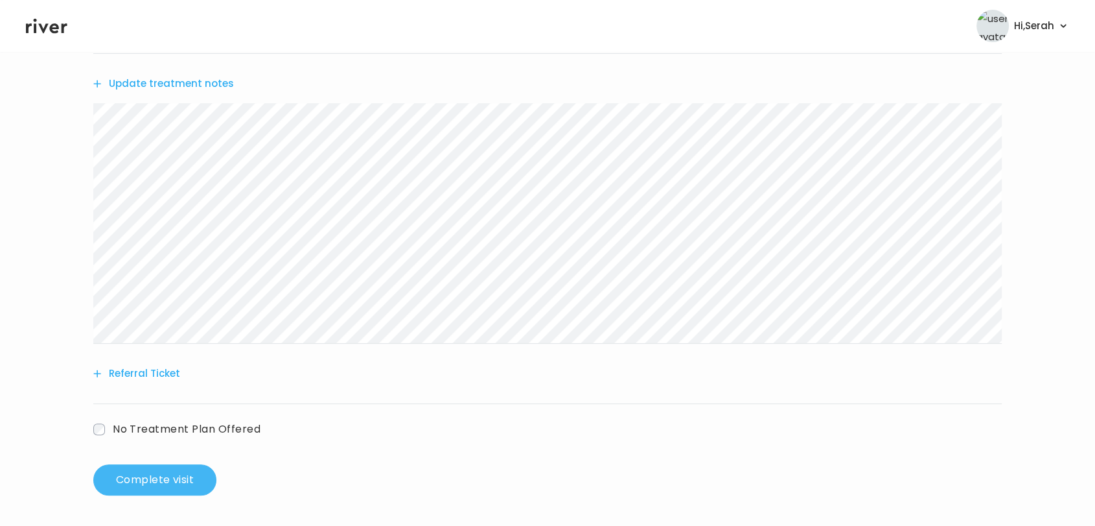
click at [126, 486] on button "Complete visit" at bounding box center [154, 479] width 123 height 31
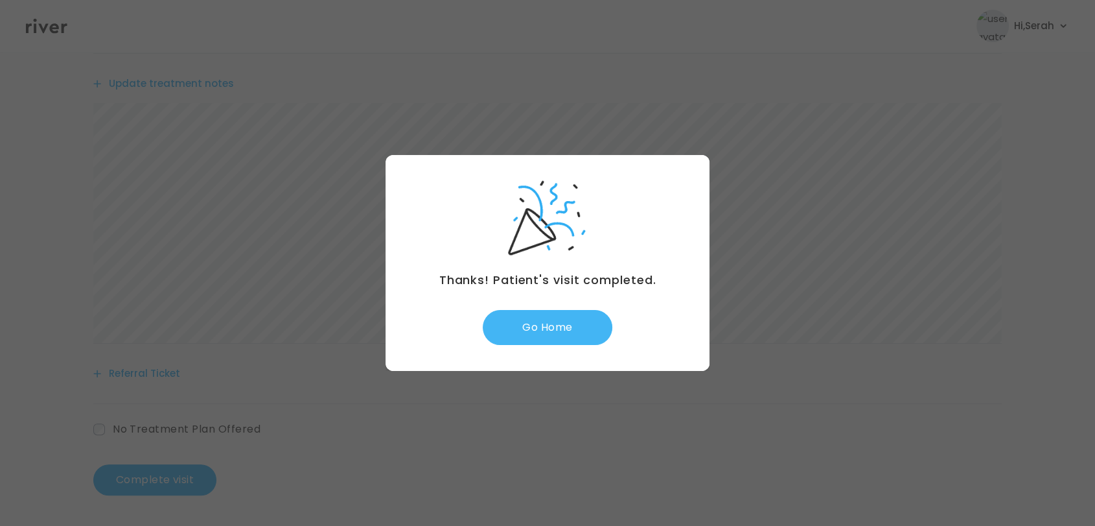
click at [541, 340] on button "Go Home" at bounding box center [548, 327] width 130 height 35
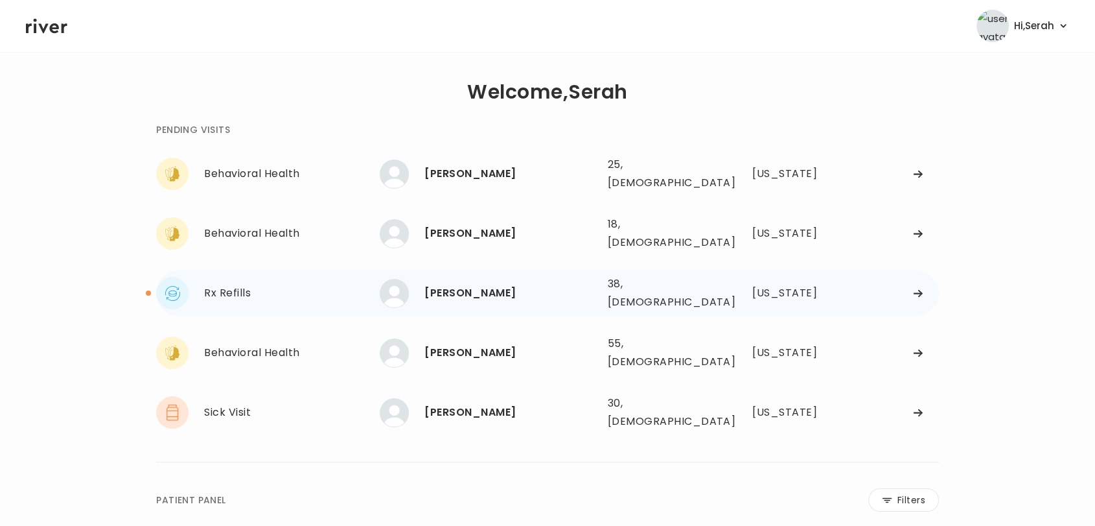
click at [518, 284] on div "[PERSON_NAME]" at bounding box center [511, 293] width 172 height 18
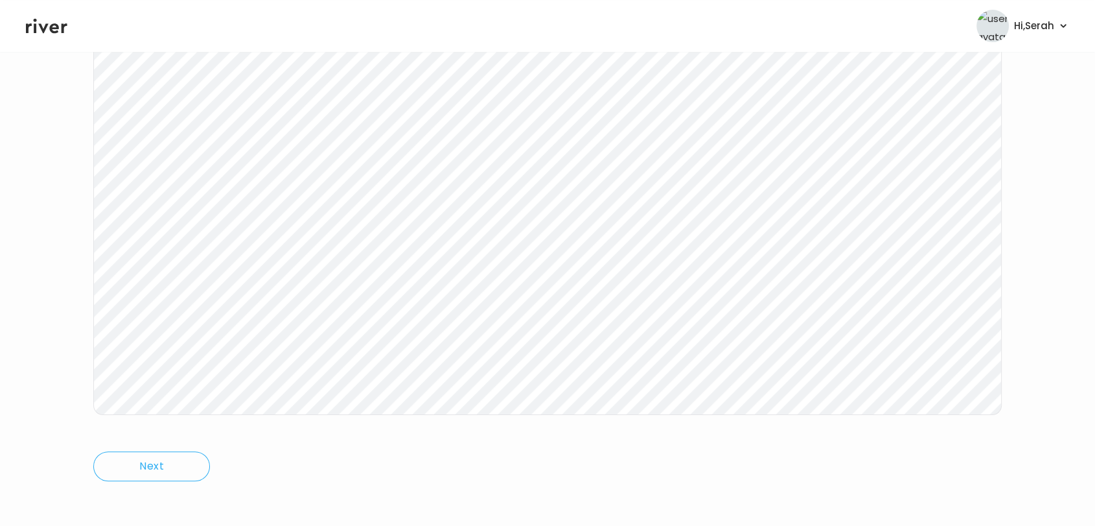
scroll to position [194, 0]
click at [692, 420] on div "Next Ping message sent" at bounding box center [547, 244] width 909 height 499
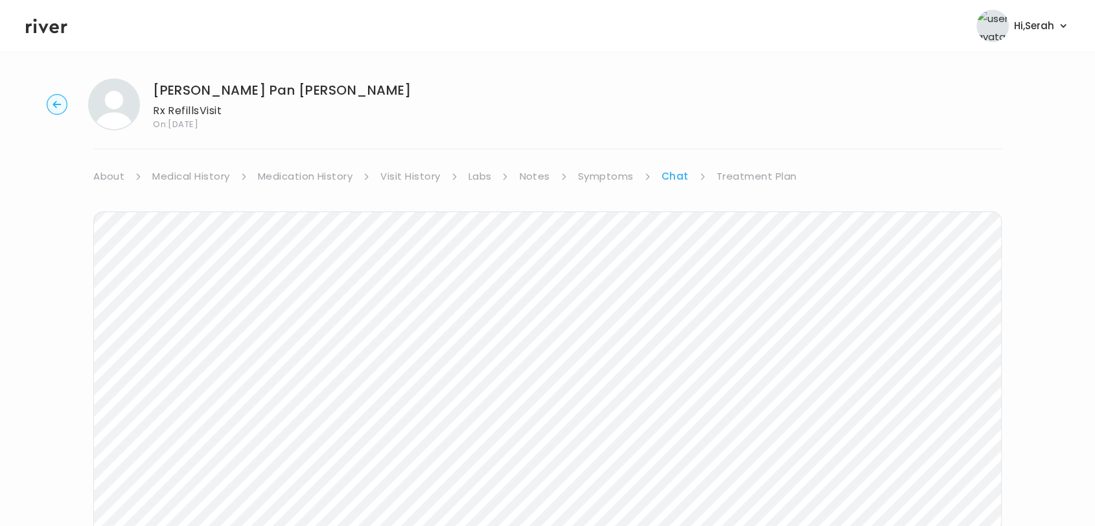
scroll to position [1, 0]
click at [284, 171] on link "Medication History" at bounding box center [305, 180] width 95 height 18
click at [284, 181] on link "Medication History" at bounding box center [305, 180] width 95 height 18
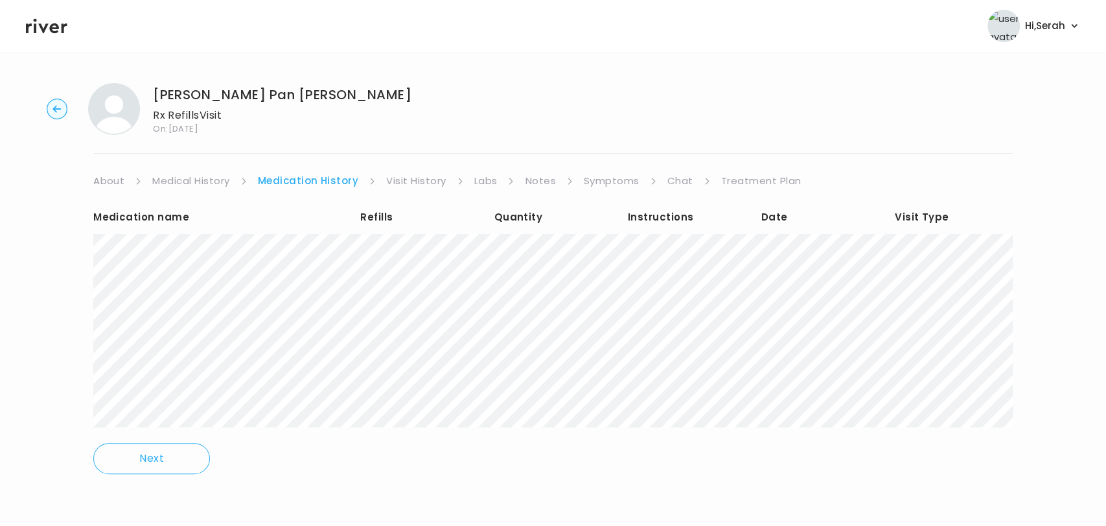
click at [598, 173] on link "Symptoms" at bounding box center [612, 181] width 56 height 18
